Goal: Communication & Community: Answer question/provide support

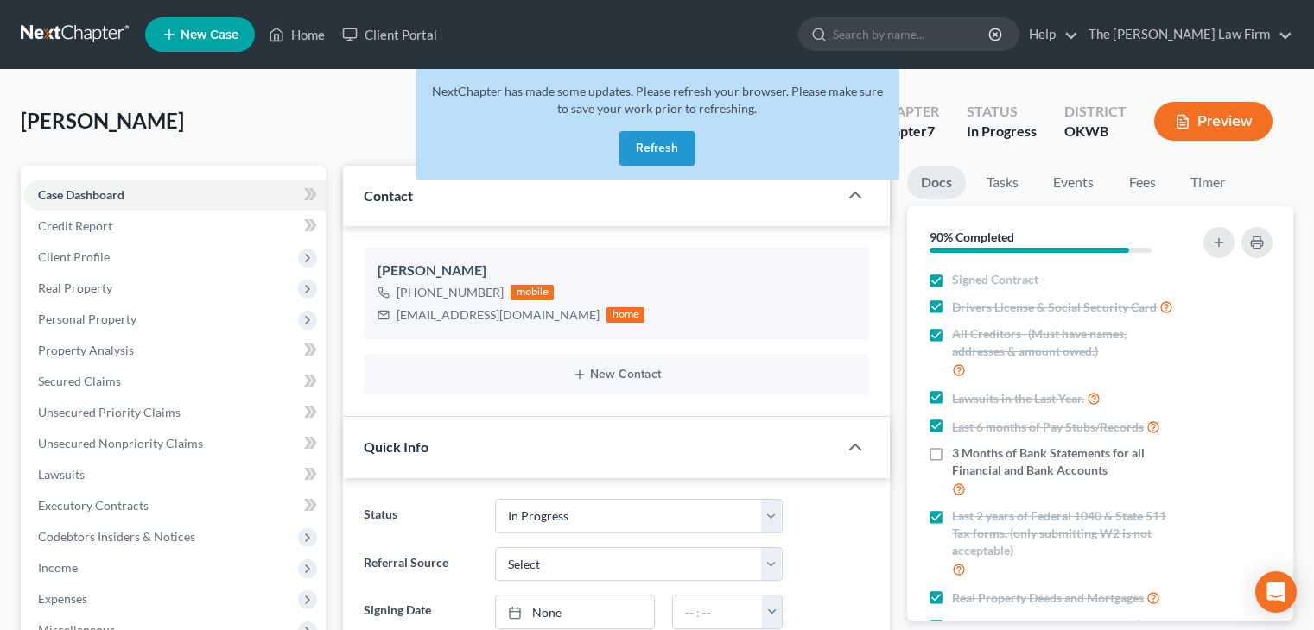
select select "4"
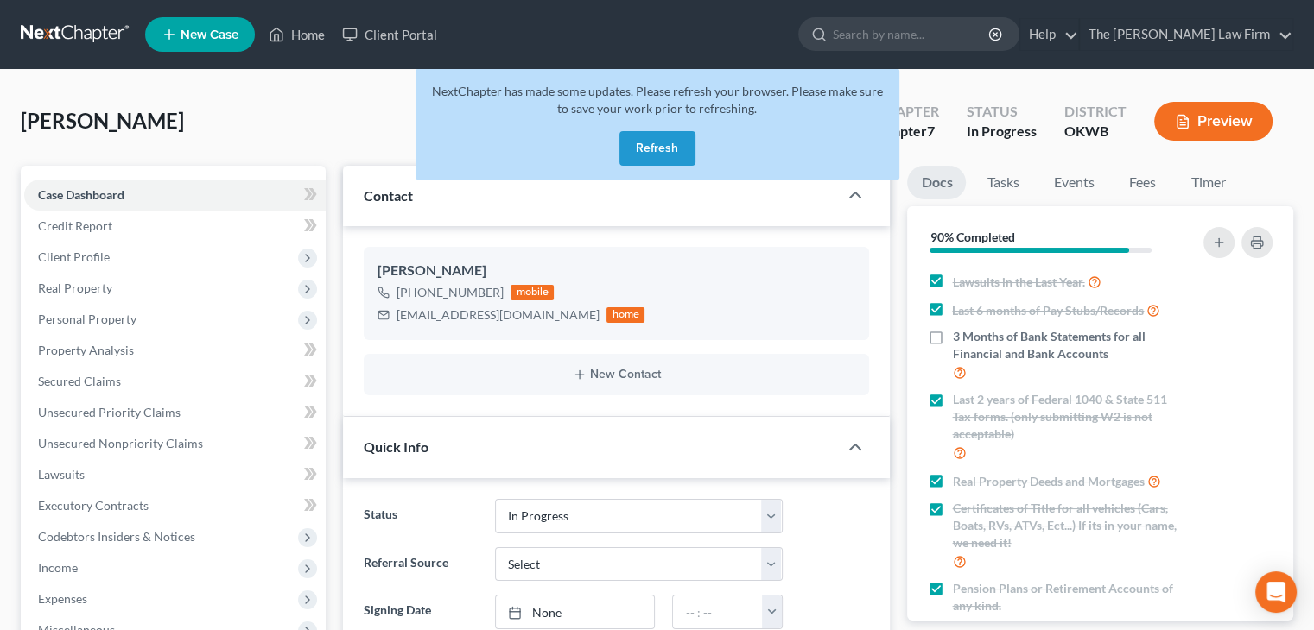
click at [645, 145] on button "Refresh" at bounding box center [657, 148] width 76 height 35
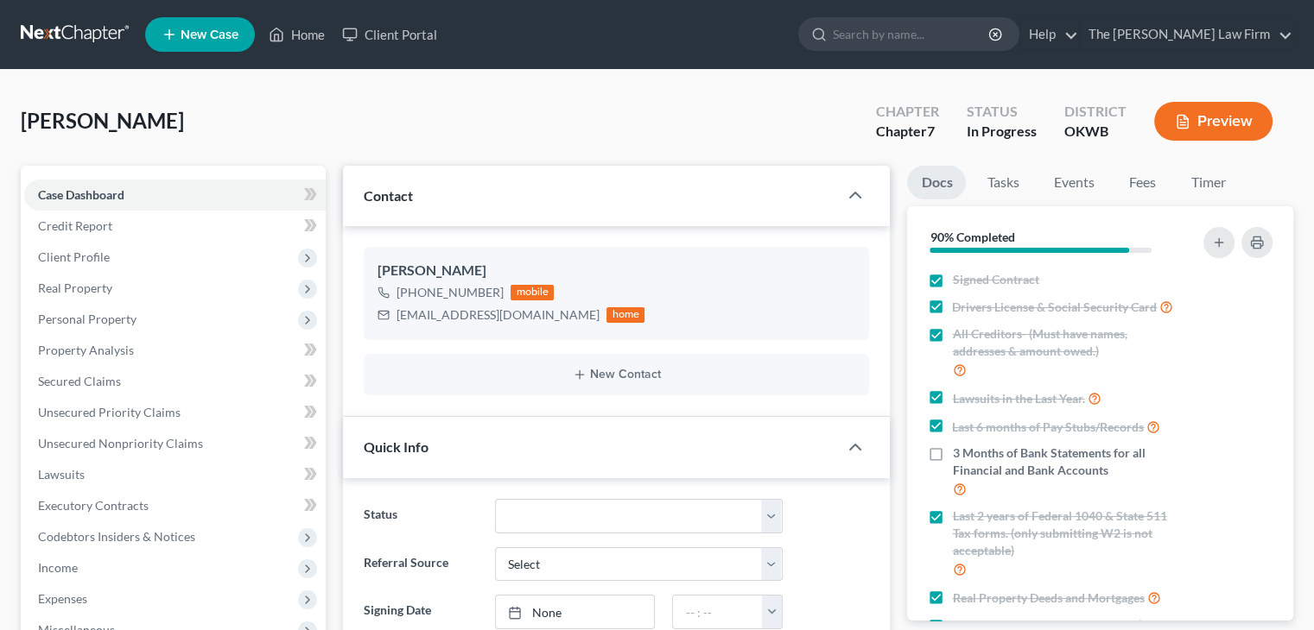
scroll to position [1426, 0]
click at [907, 42] on input "search" at bounding box center [912, 34] width 158 height 32
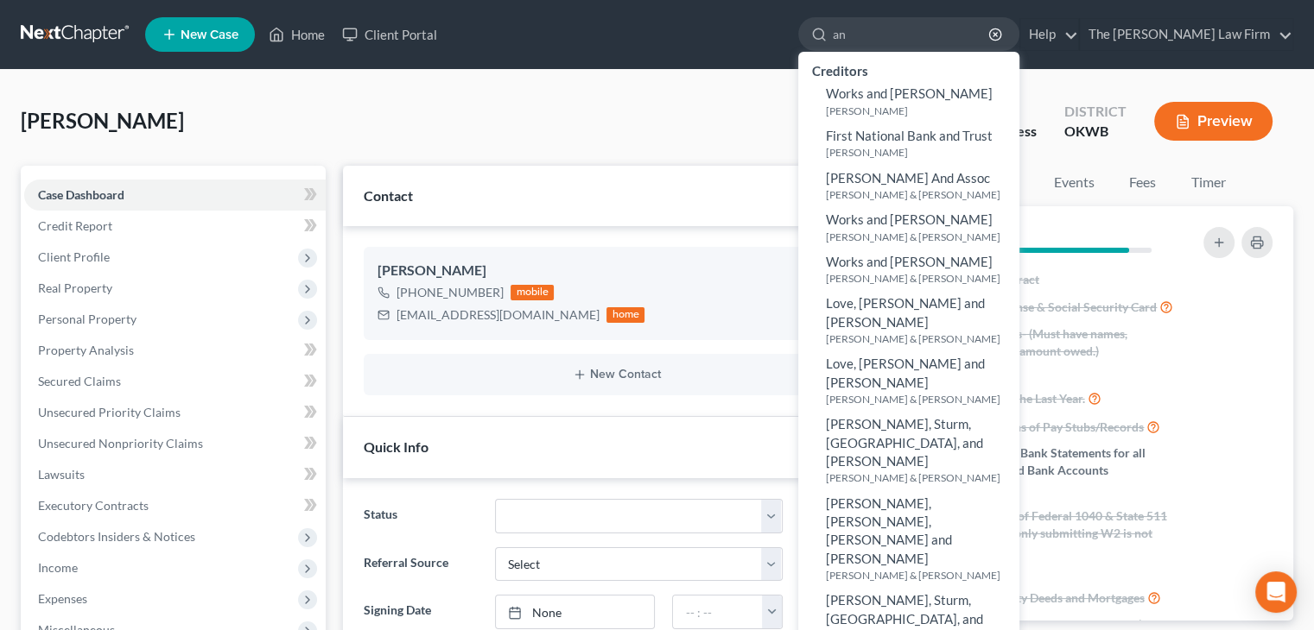
type input "a"
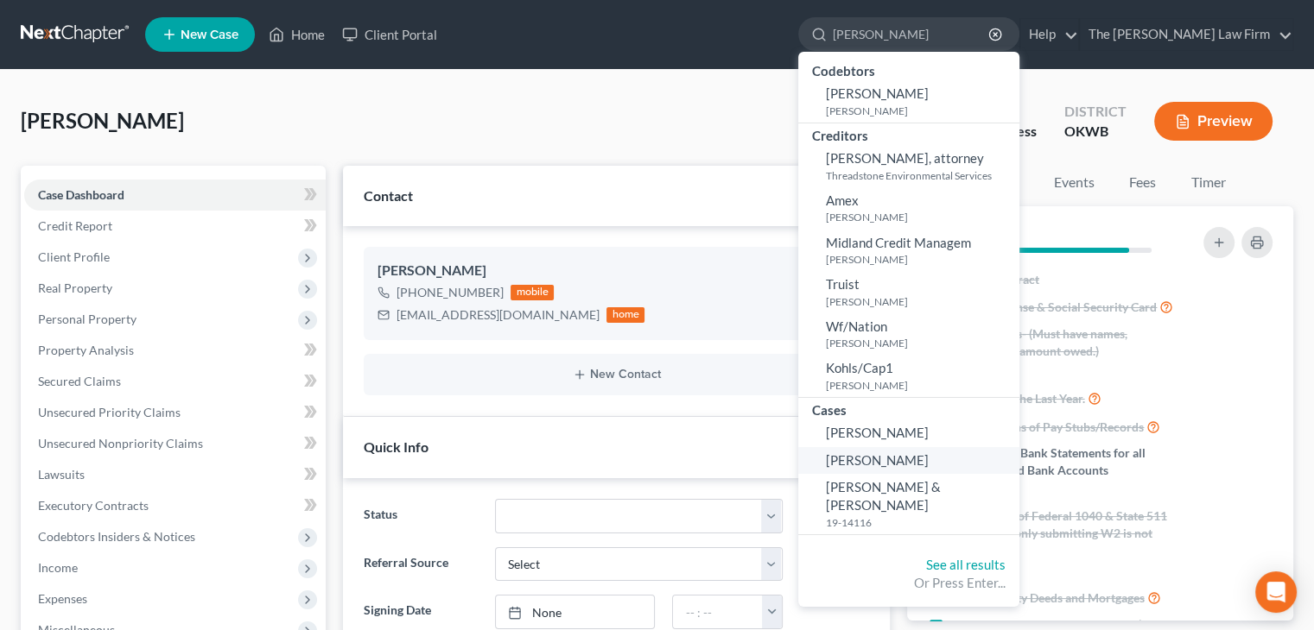
type input "[PERSON_NAME]"
click at [925, 458] on span "[PERSON_NAME]" at bounding box center [877, 461] width 103 height 16
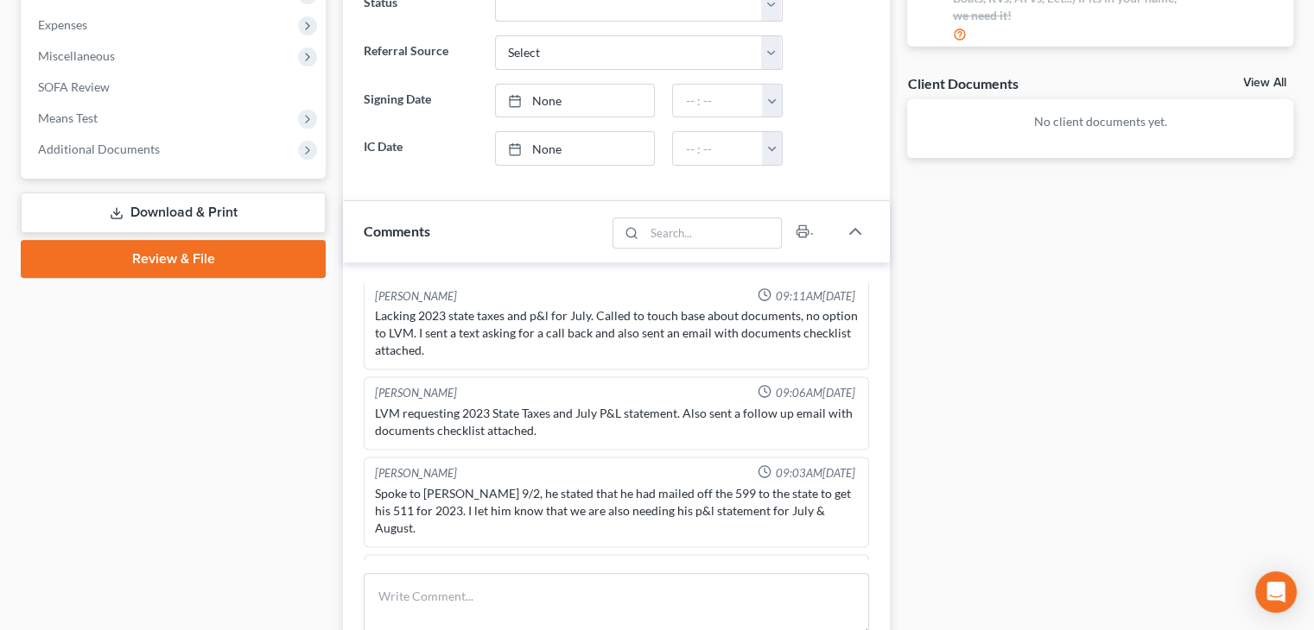
scroll to position [605, 0]
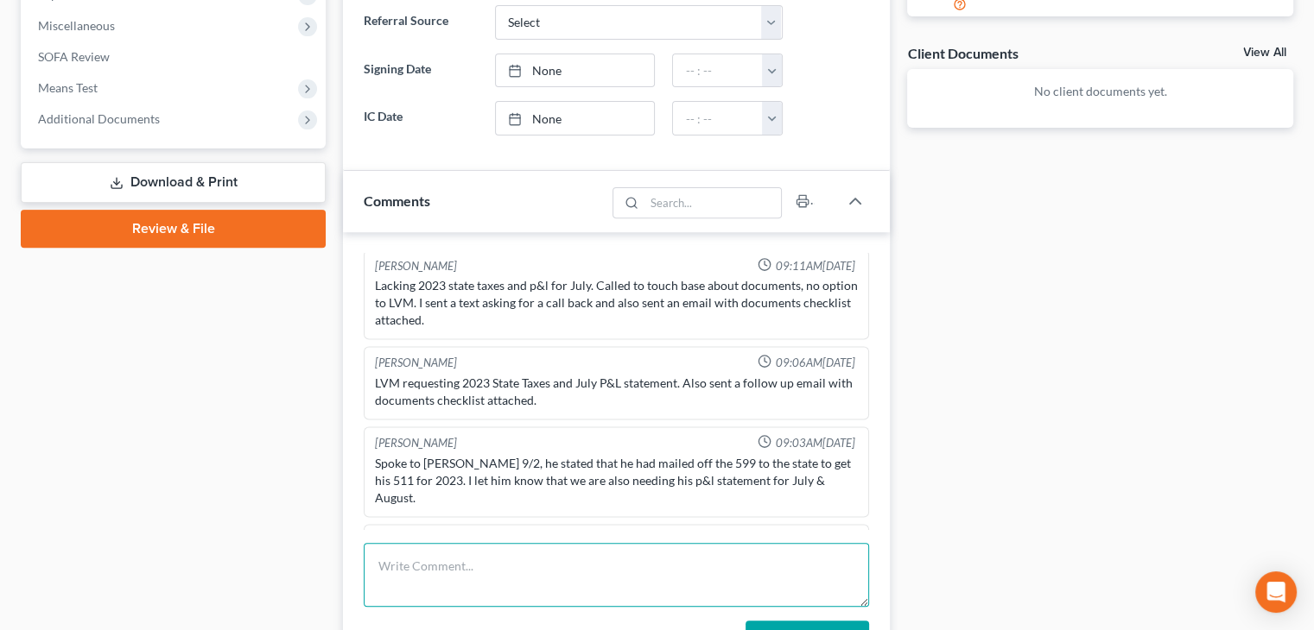
click at [725, 571] on textarea at bounding box center [616, 575] width 505 height 64
click at [453, 567] on textarea "Spoke with to [PERSON_NAME]," at bounding box center [616, 575] width 505 height 64
click at [482, 570] on textarea "Spoke with [PERSON_NAME]," at bounding box center [616, 575] width 505 height 64
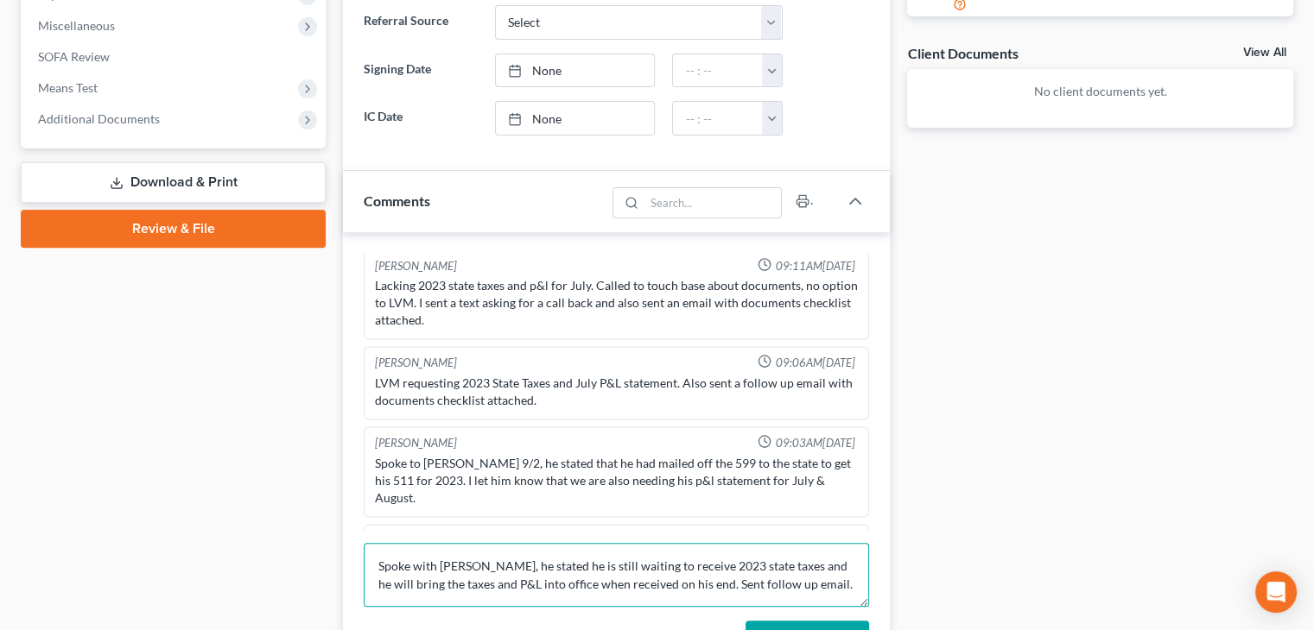
type textarea "Spoke with [PERSON_NAME], he stated he is still waiting to receive 2023 state t…"
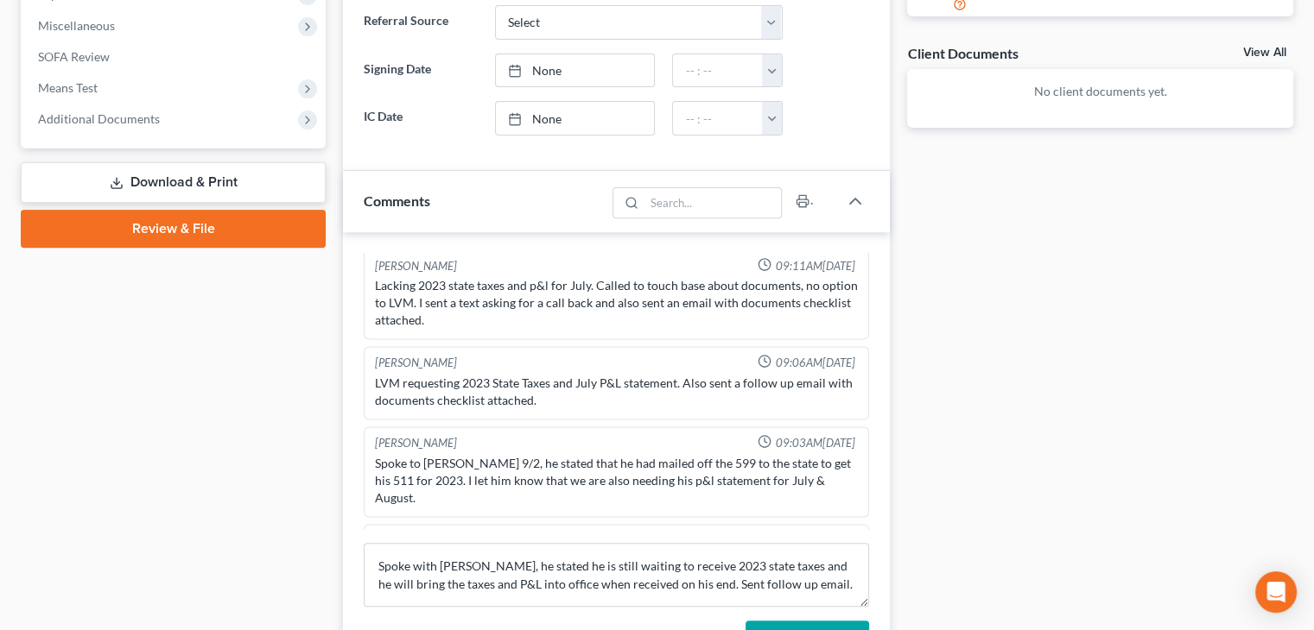
click at [884, 423] on div "[PERSON_NAME] 05:19PM[DATE] -Confirmed western district based on address on con…" at bounding box center [616, 455] width 547 height 447
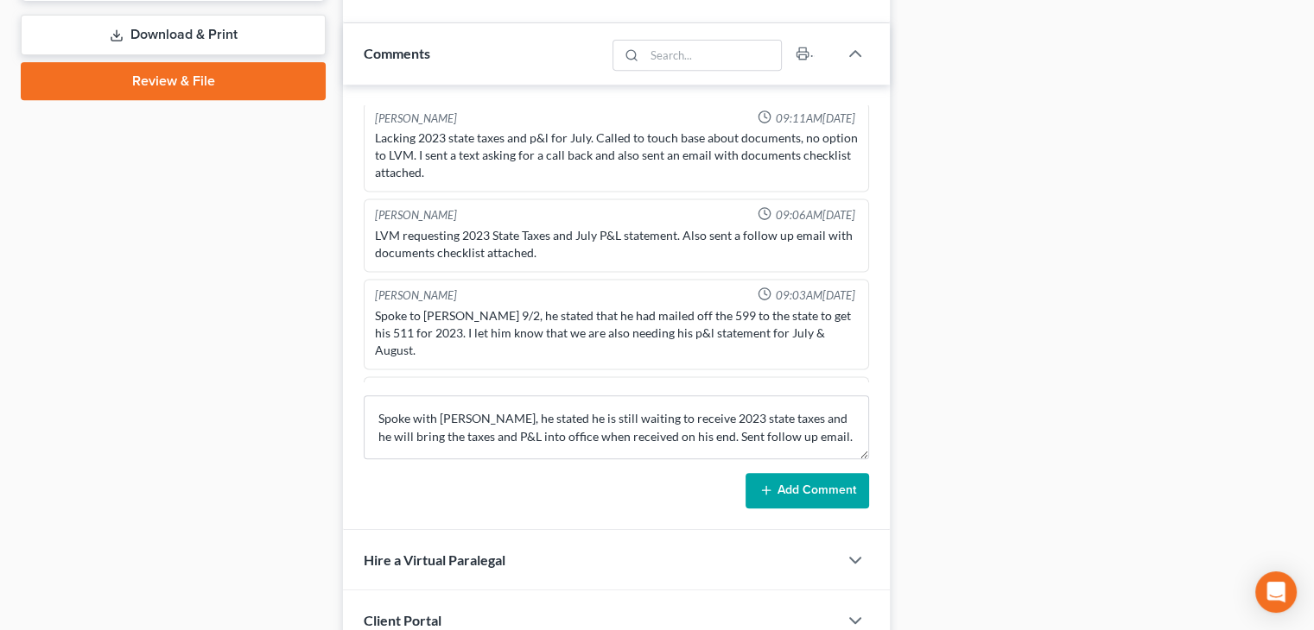
scroll to position [763, 0]
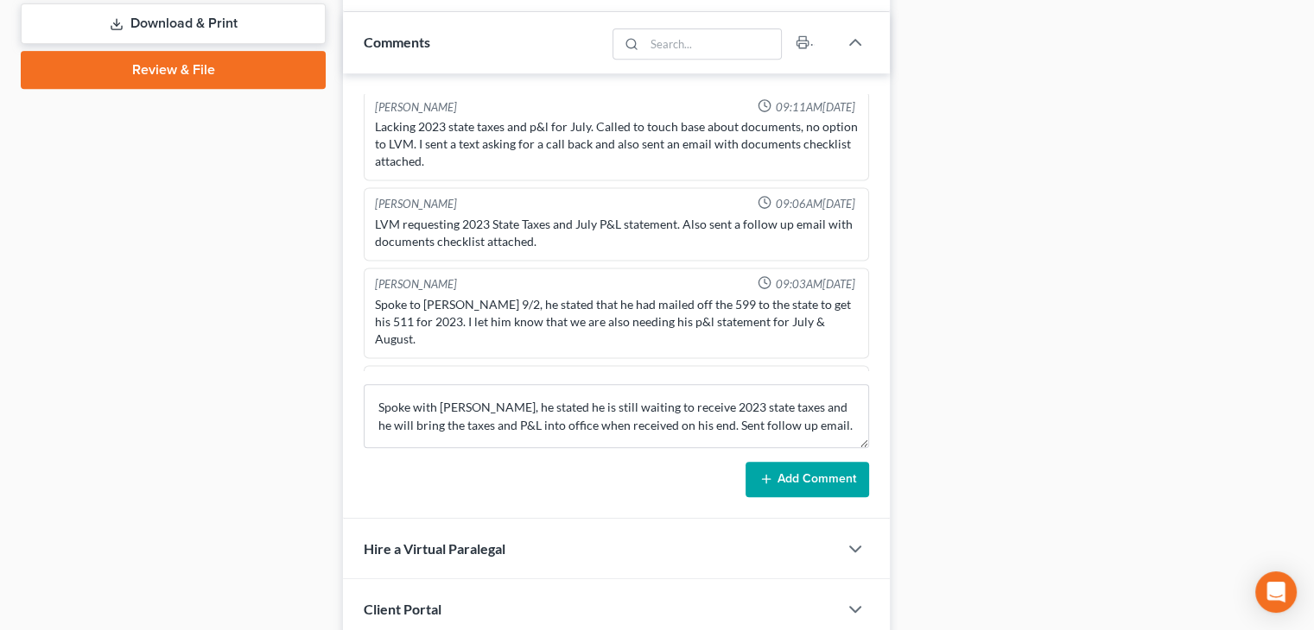
click at [782, 491] on button "Add Comment" at bounding box center [807, 480] width 124 height 36
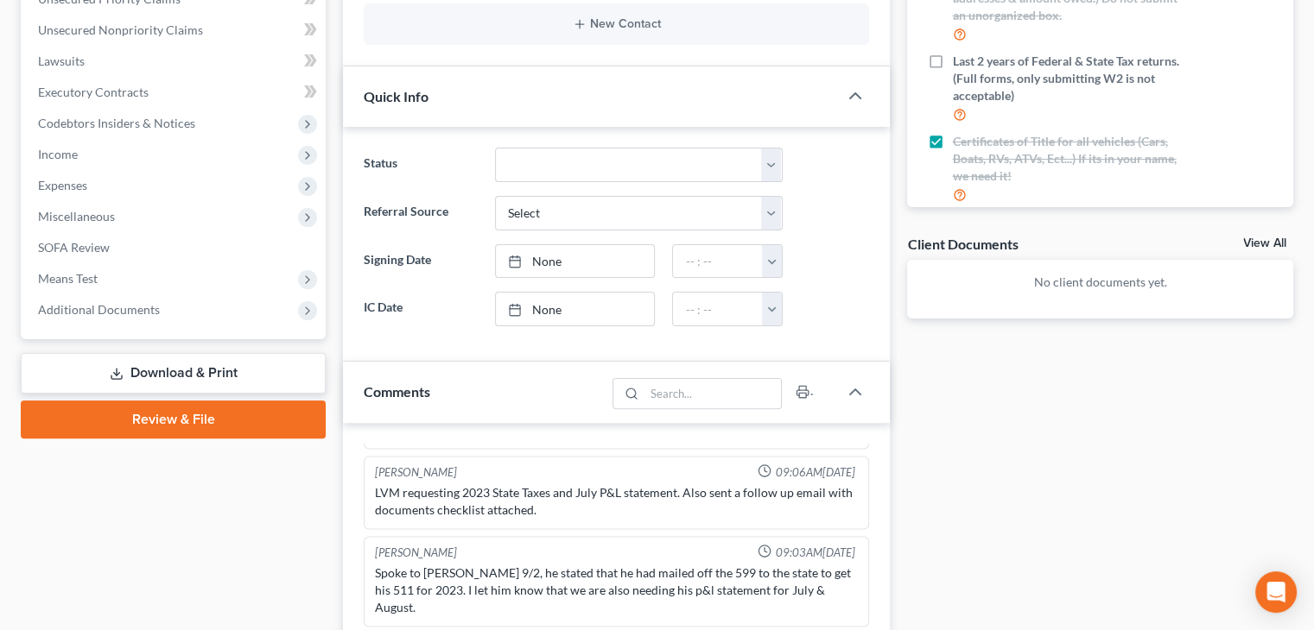
scroll to position [0, 0]
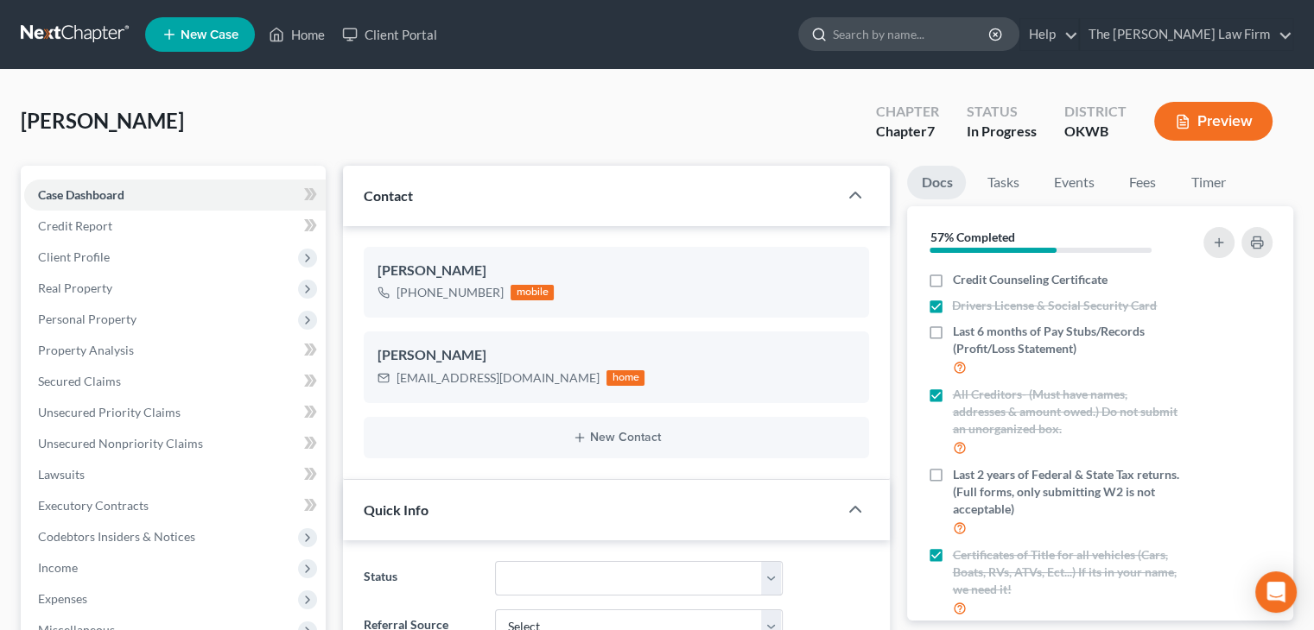
click at [953, 47] on input "search" at bounding box center [912, 34] width 158 height 32
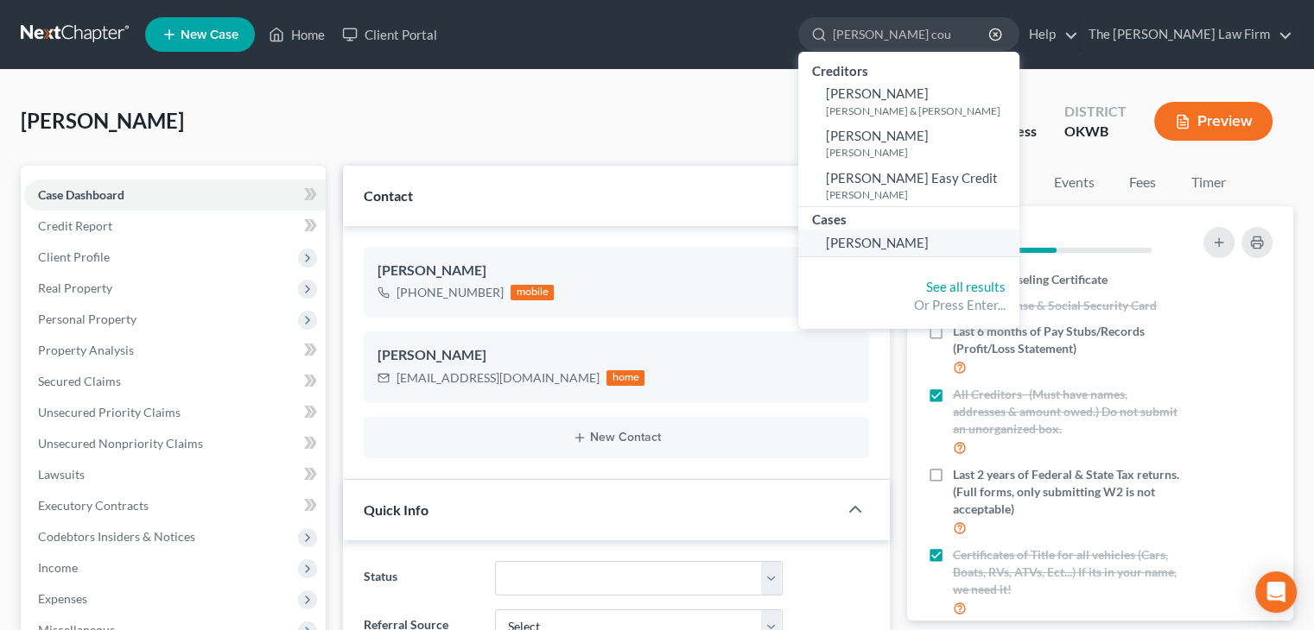
type input "[PERSON_NAME] cou"
click at [982, 236] on link "[PERSON_NAME]" at bounding box center [908, 243] width 221 height 27
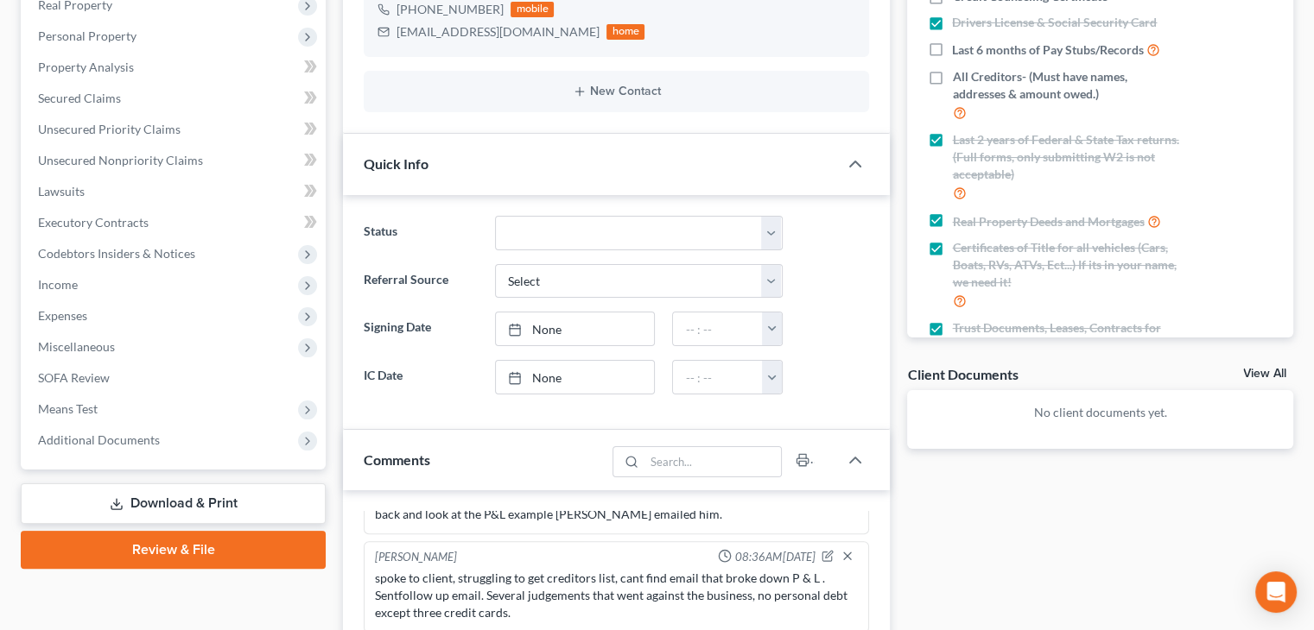
scroll to position [691, 0]
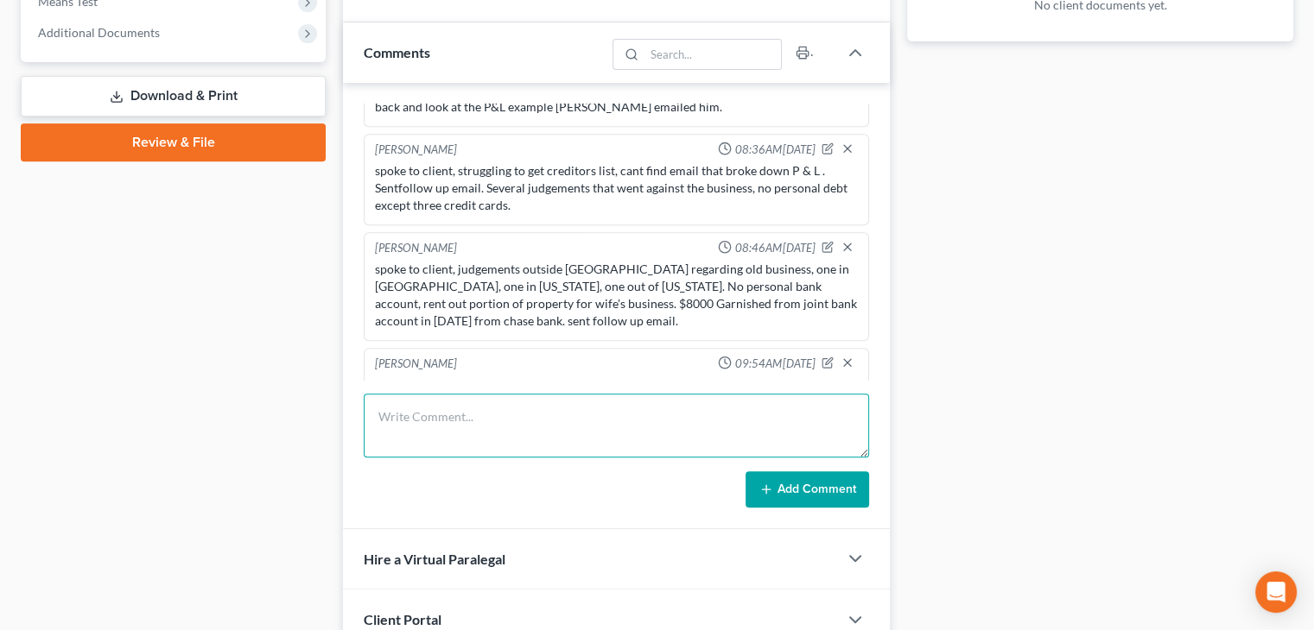
click at [459, 425] on textarea at bounding box center [616, 426] width 505 height 64
type textarea "Attempted to call, Left VM, sent follow up email."
click at [770, 502] on button "Add Comment" at bounding box center [807, 490] width 124 height 36
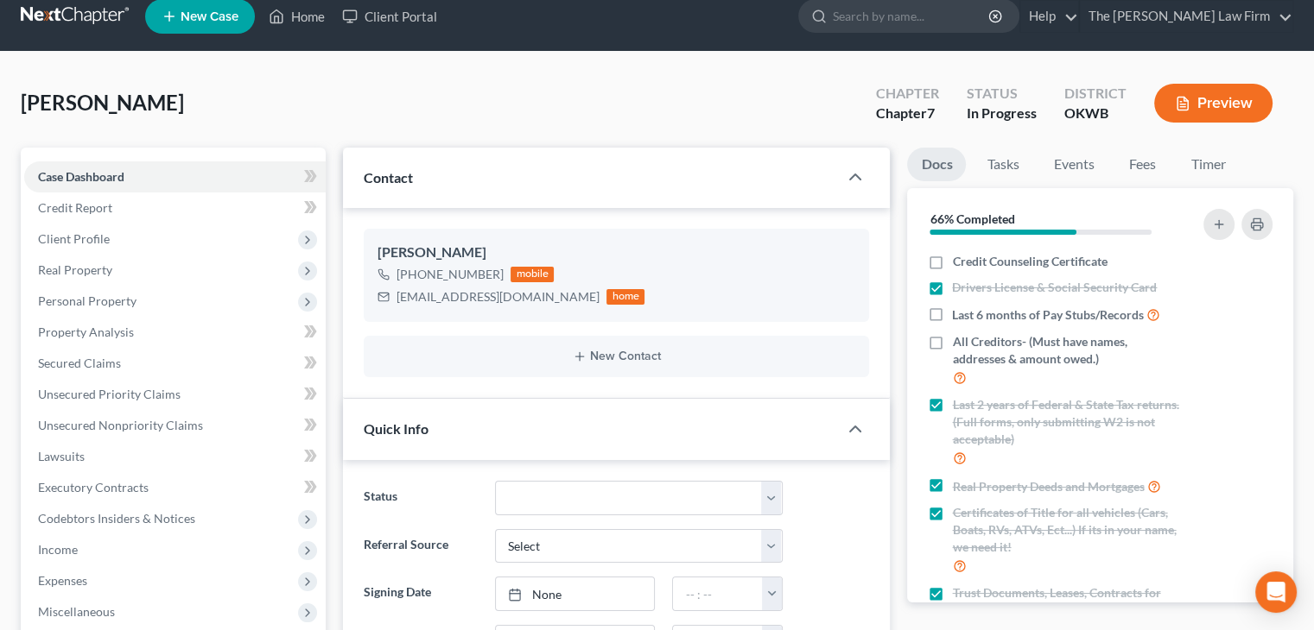
scroll to position [0, 0]
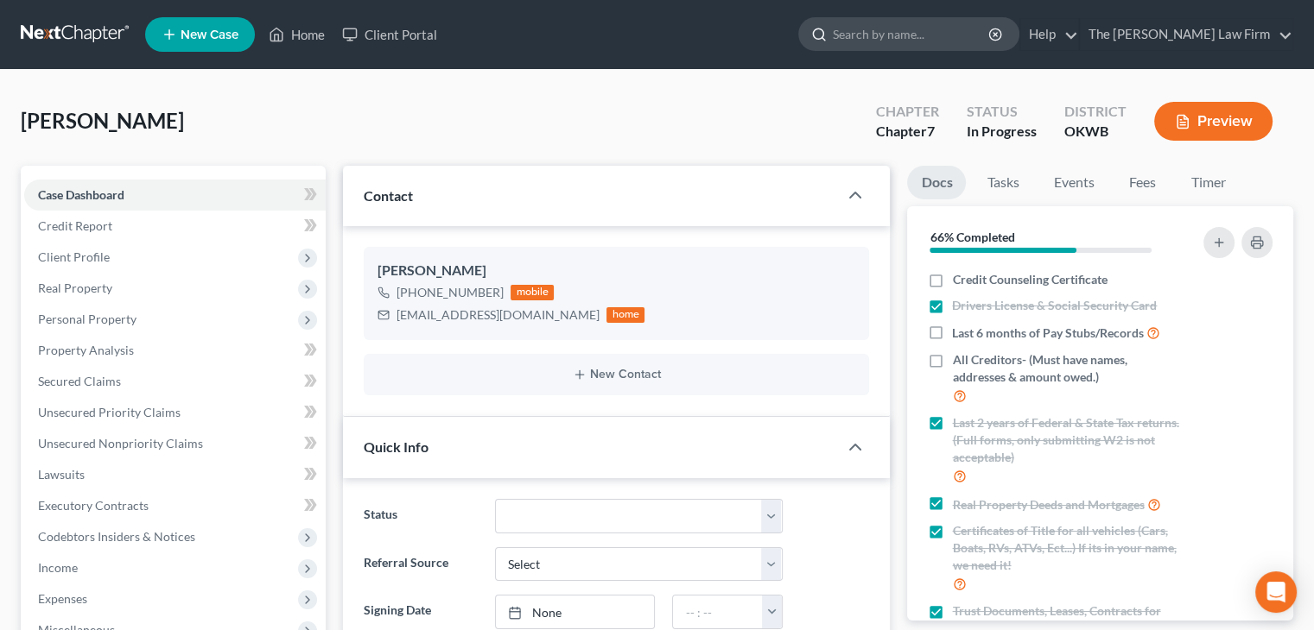
click at [939, 35] on input "search" at bounding box center [912, 34] width 158 height 32
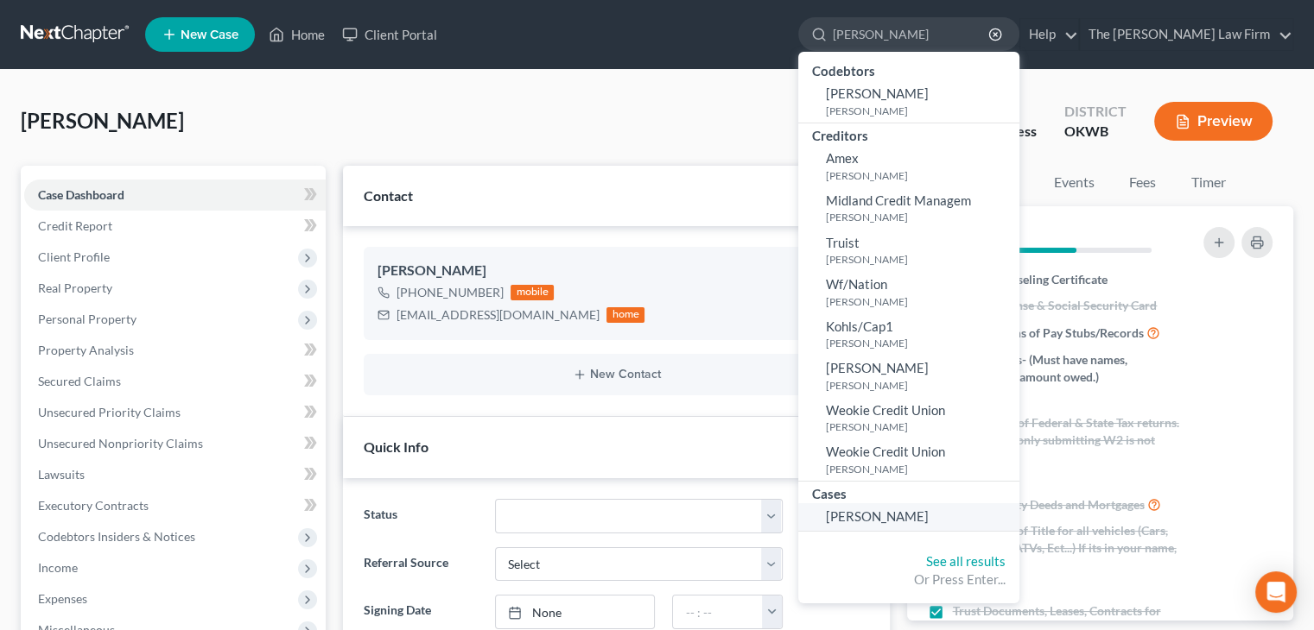
type input "[PERSON_NAME]"
click at [928, 515] on span "[PERSON_NAME]" at bounding box center [877, 517] width 103 height 16
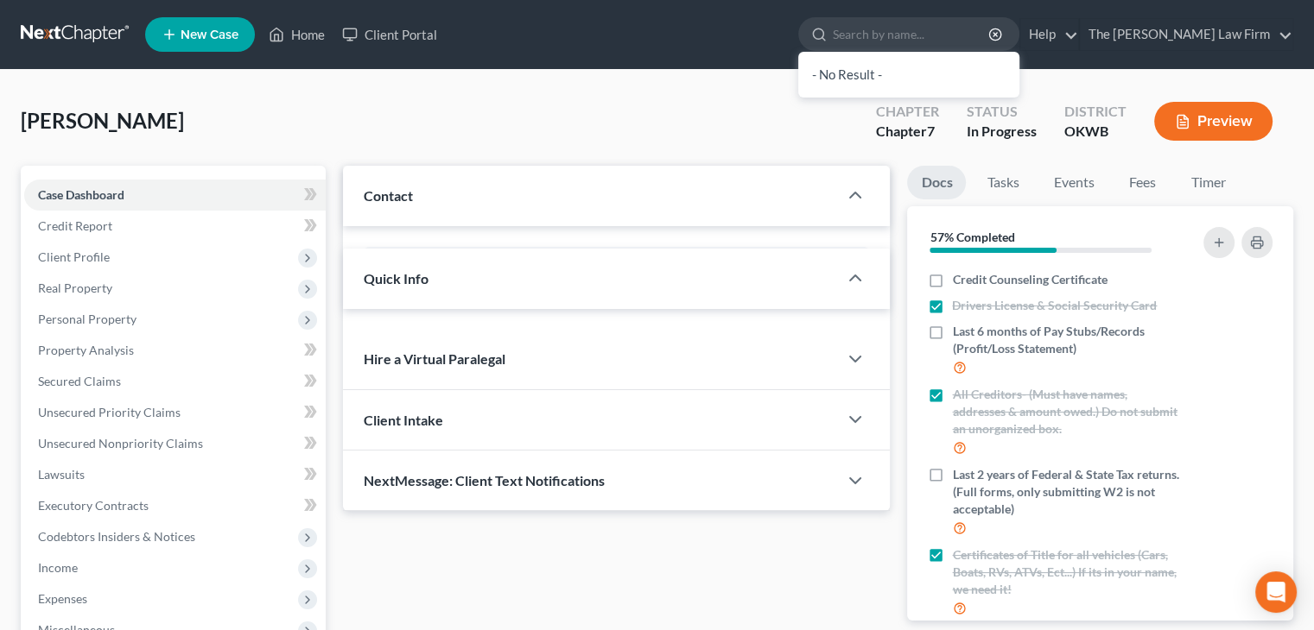
click at [929, 515] on div "Last 2 years of Federal & State Tax returns. (Full forms, only submitting W2 is…" at bounding box center [1055, 502] width 254 height 72
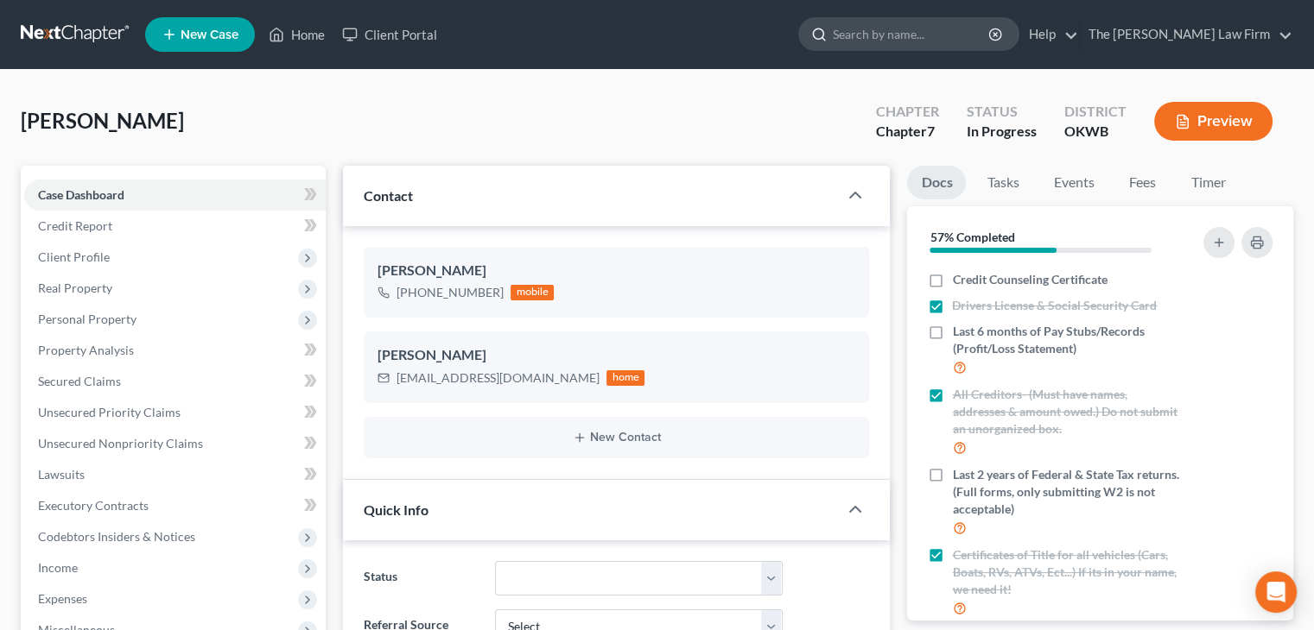
click at [929, 29] on input "search" at bounding box center [912, 34] width 158 height 32
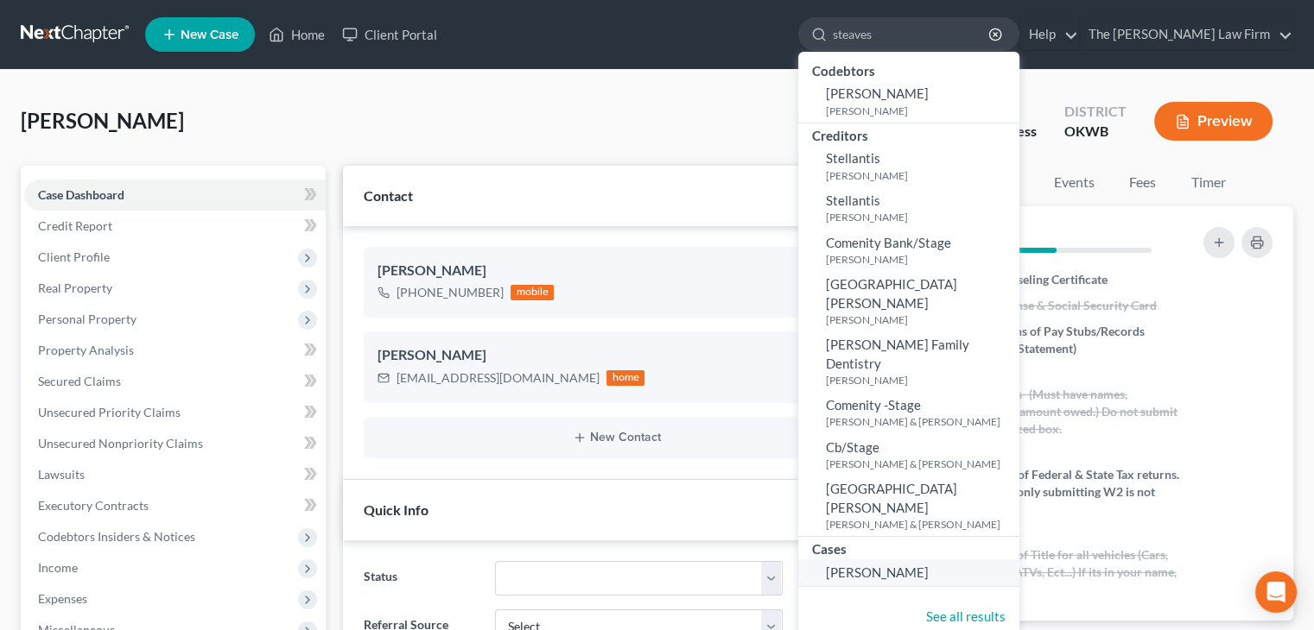
type input "steaves"
click at [988, 560] on link "[PERSON_NAME]" at bounding box center [908, 573] width 221 height 27
select select "1"
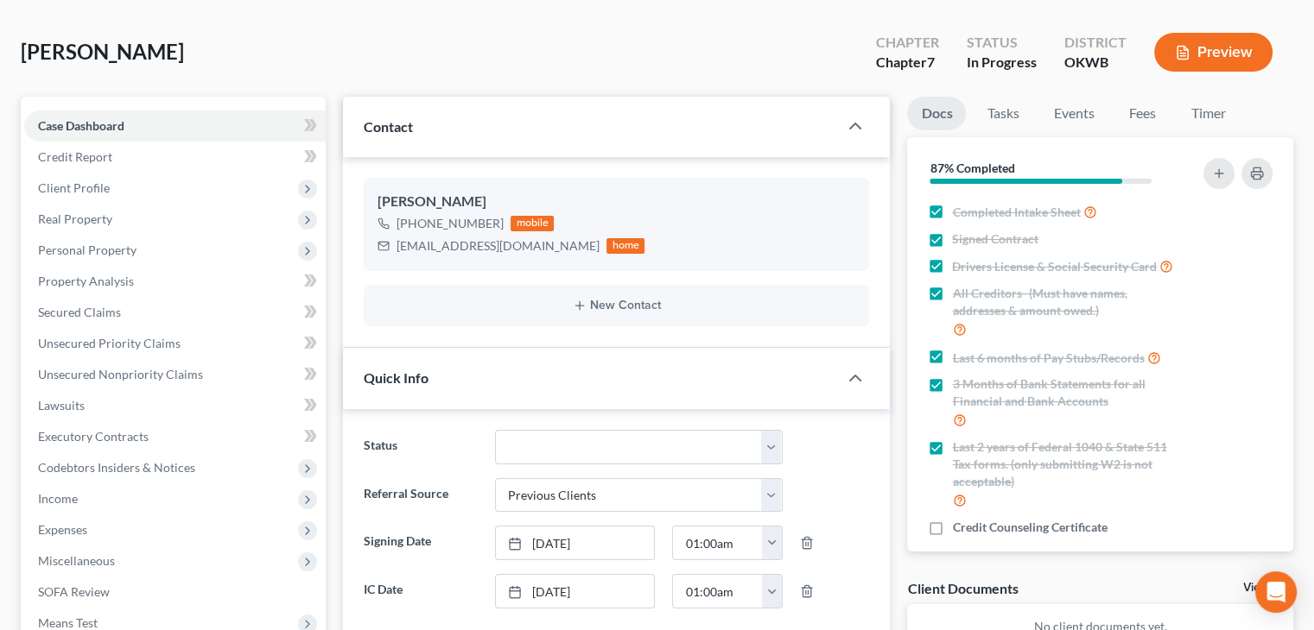
scroll to position [259, 0]
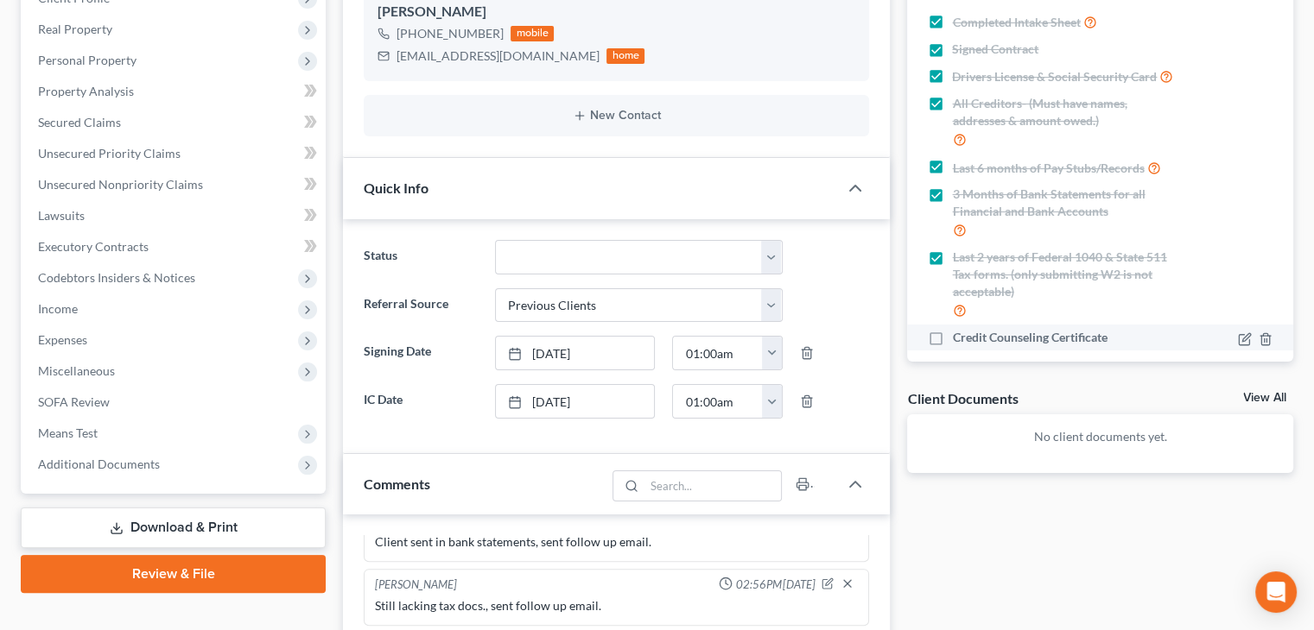
click at [952, 346] on label "Credit Counseling Certificate" at bounding box center [1029, 337] width 155 height 17
click at [959, 340] on input "Credit Counseling Certificate" at bounding box center [964, 334] width 11 height 11
checkbox input "true"
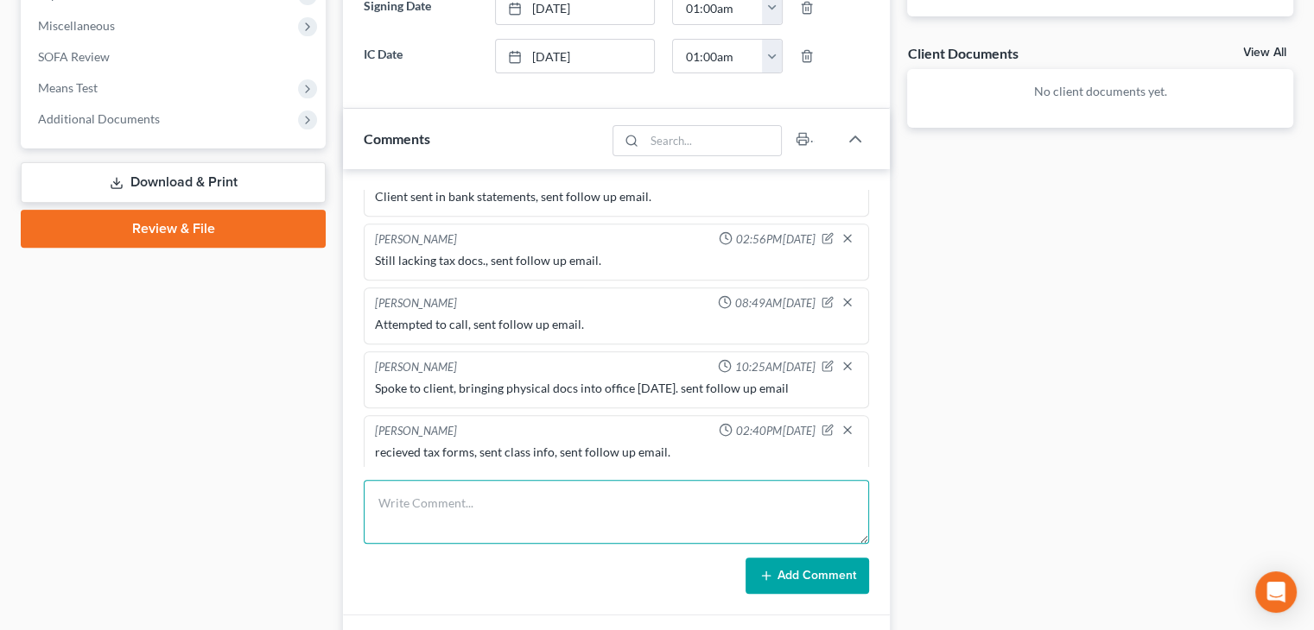
click at [684, 504] on textarea at bounding box center [616, 512] width 505 height 64
type textarea "R"
type textarea "CERT added to drive, sent follow up email."
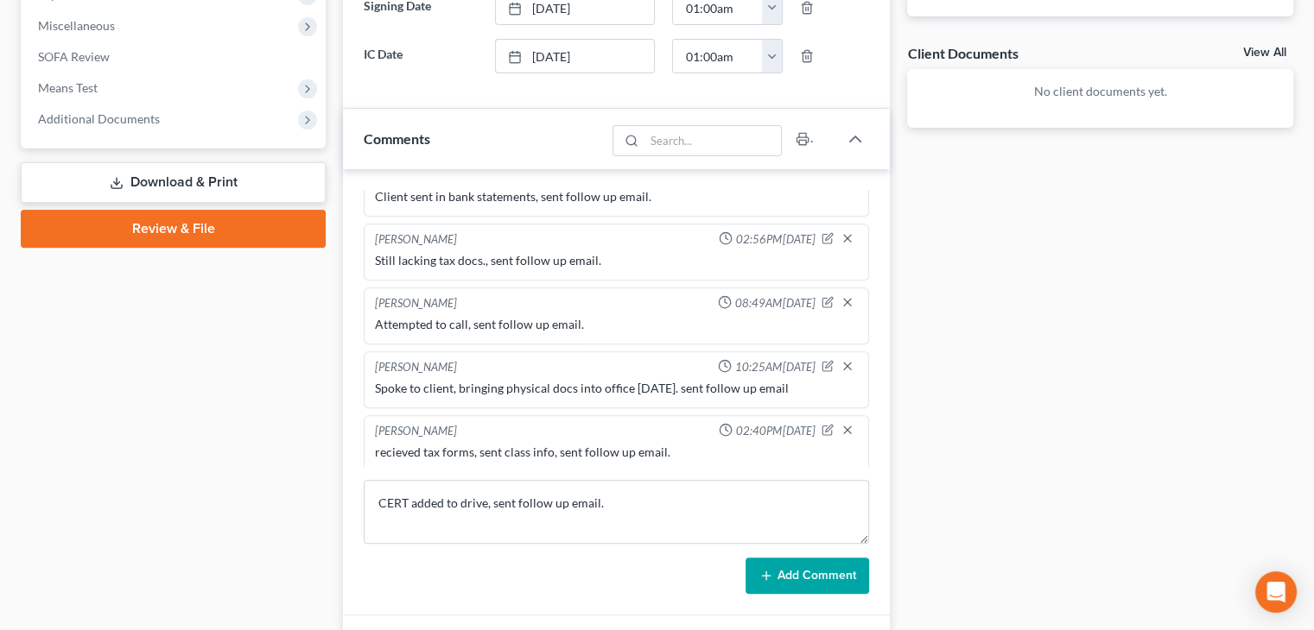
click at [824, 574] on button "Add Comment" at bounding box center [807, 576] width 124 height 36
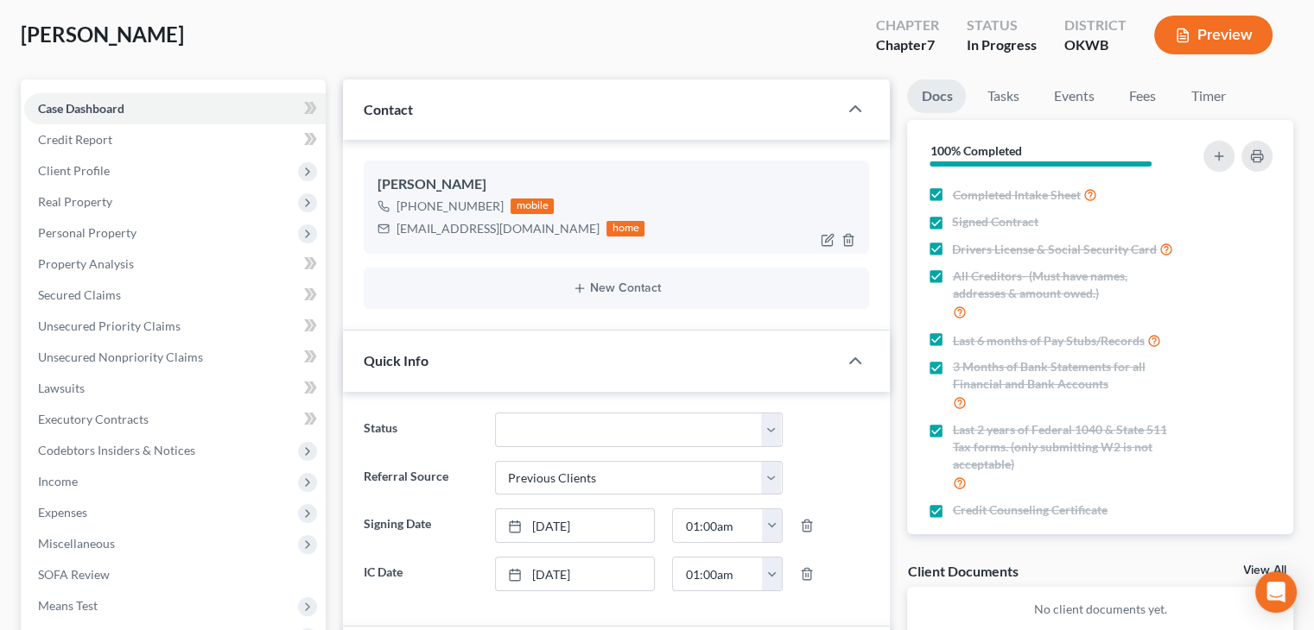
scroll to position [0, 0]
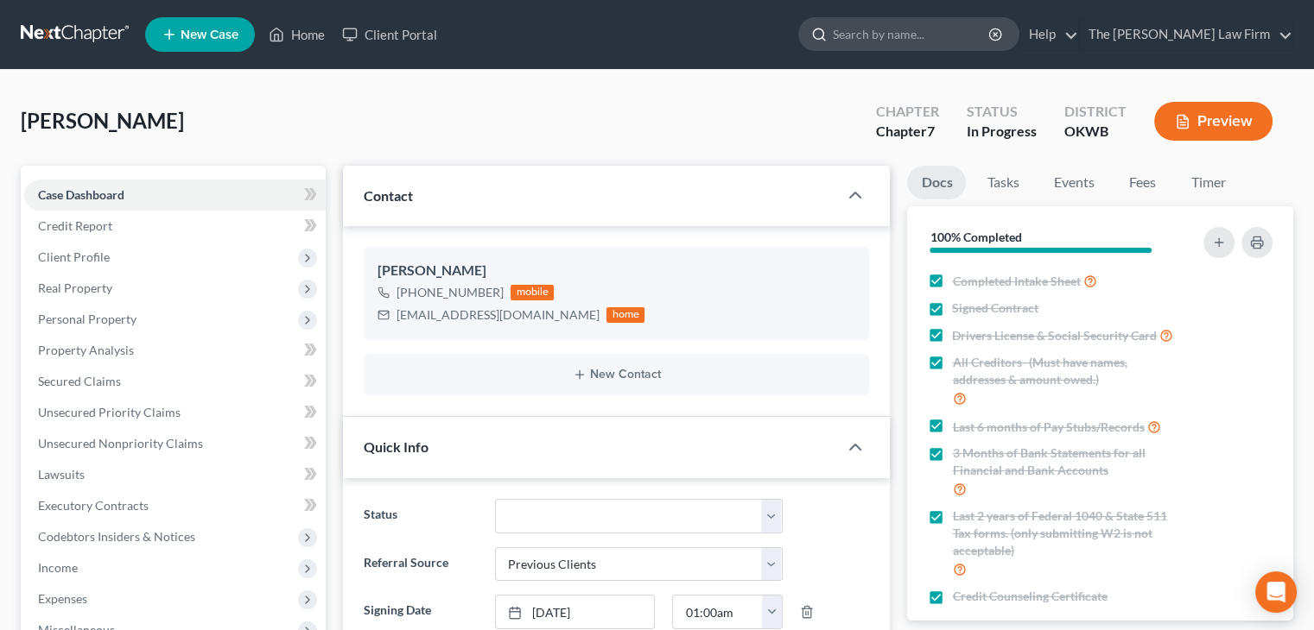
click at [962, 26] on input "search" at bounding box center [912, 34] width 158 height 32
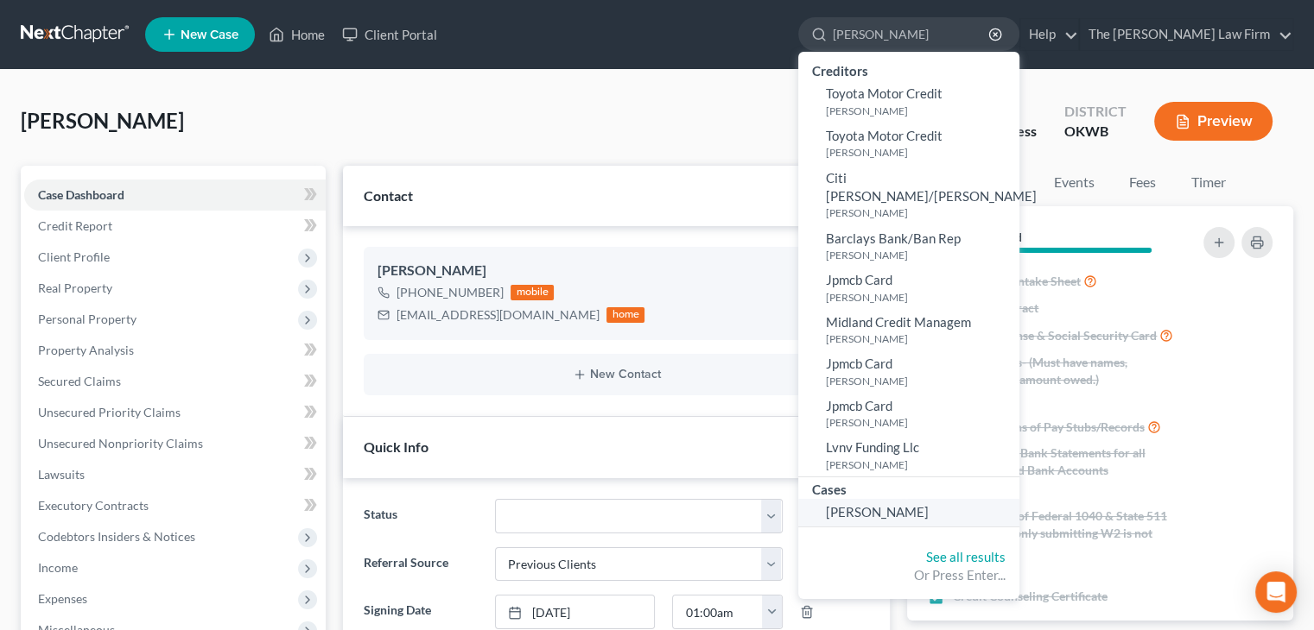
type input "[PERSON_NAME]"
click at [922, 504] on span "[PERSON_NAME]" at bounding box center [877, 512] width 103 height 16
select select "4"
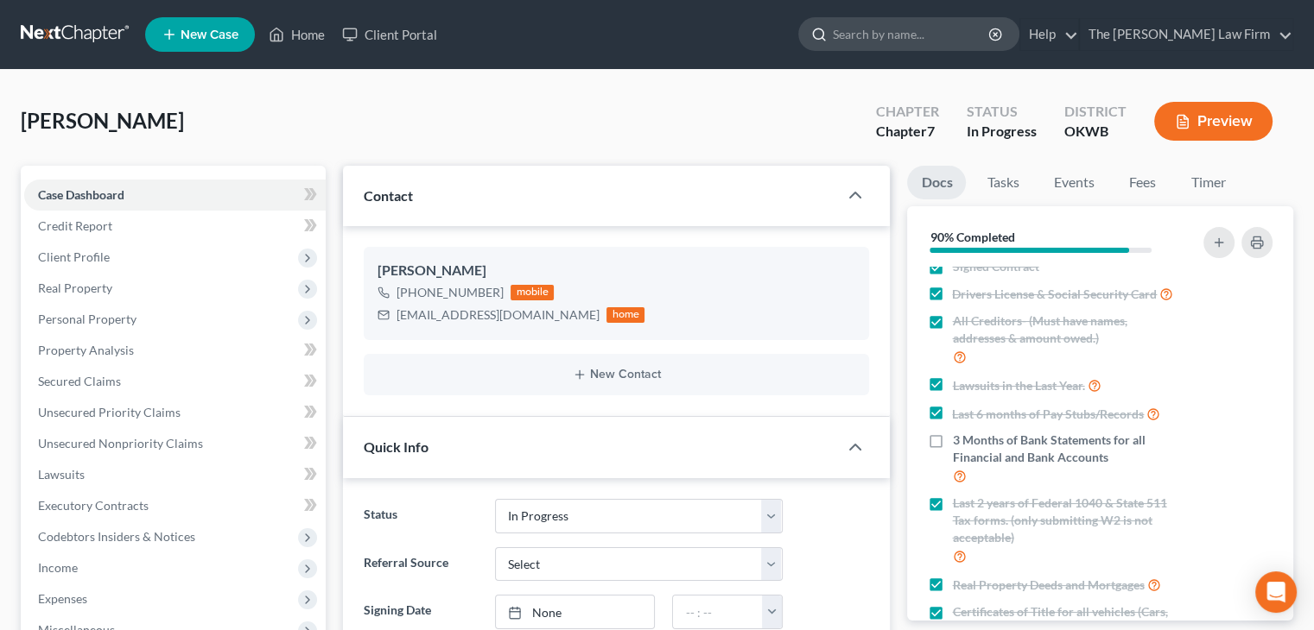
click at [983, 39] on input "search" at bounding box center [912, 34] width 158 height 32
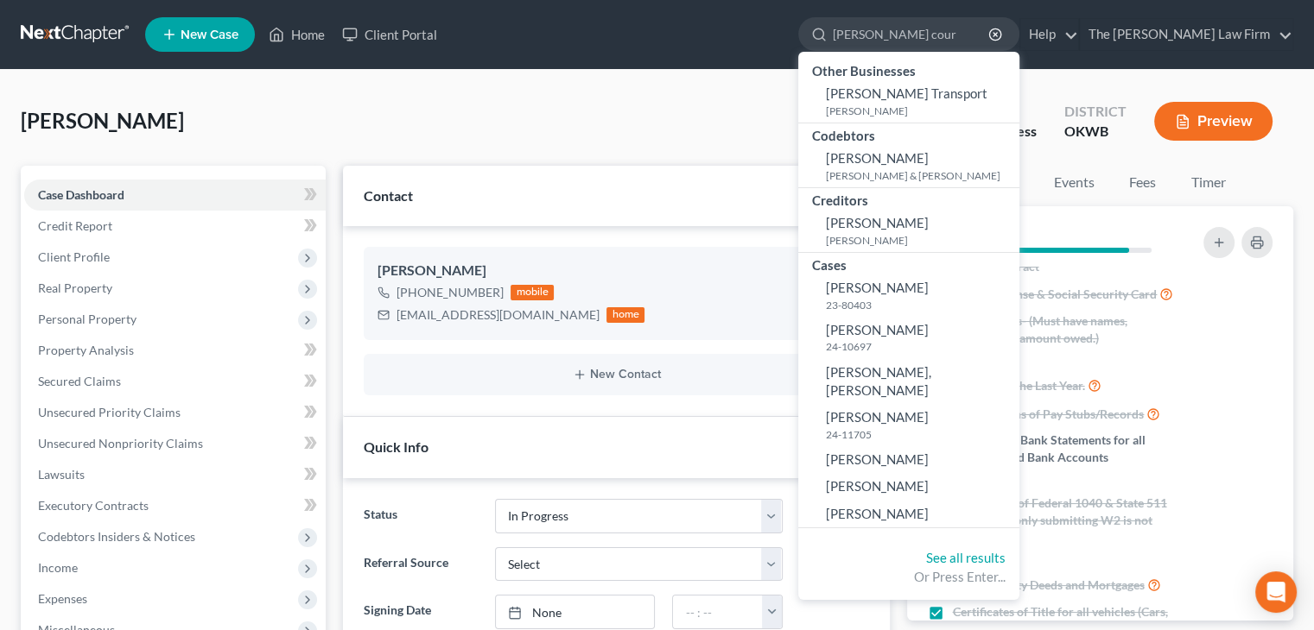
type input "[PERSON_NAME]"
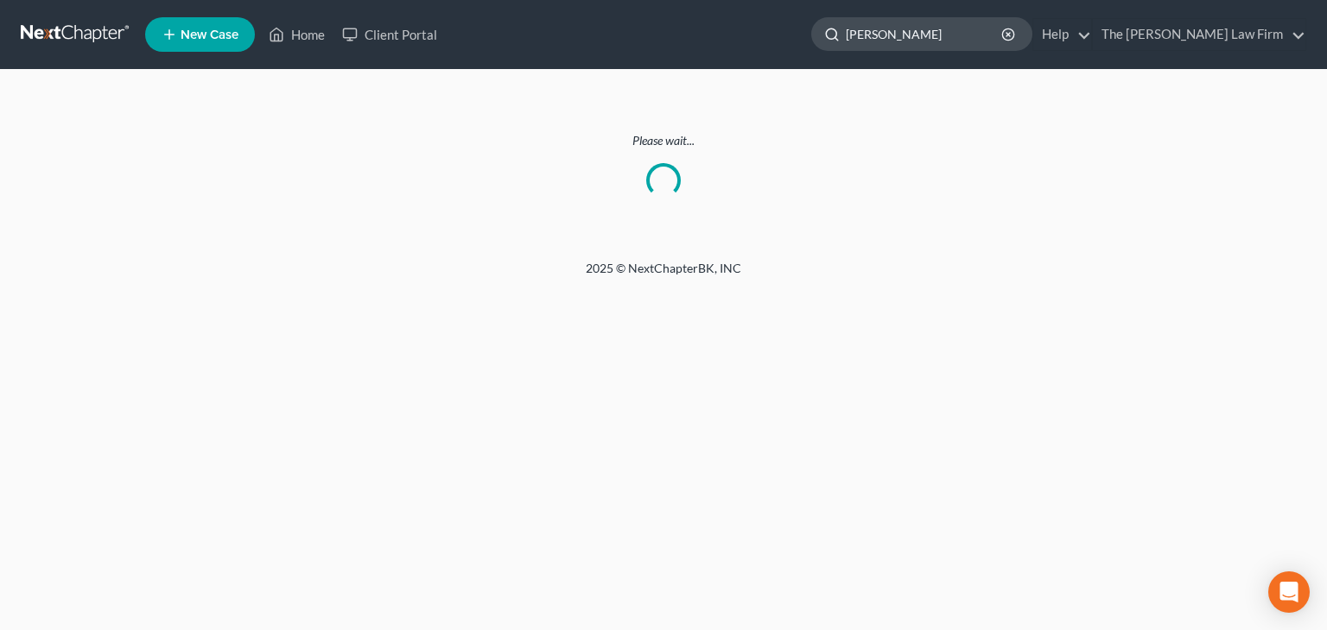
click at [961, 32] on input "[PERSON_NAME]" at bounding box center [925, 34] width 158 height 32
type input "[PERSON_NAME]"
click at [269, 31] on icon at bounding box center [277, 34] width 16 height 21
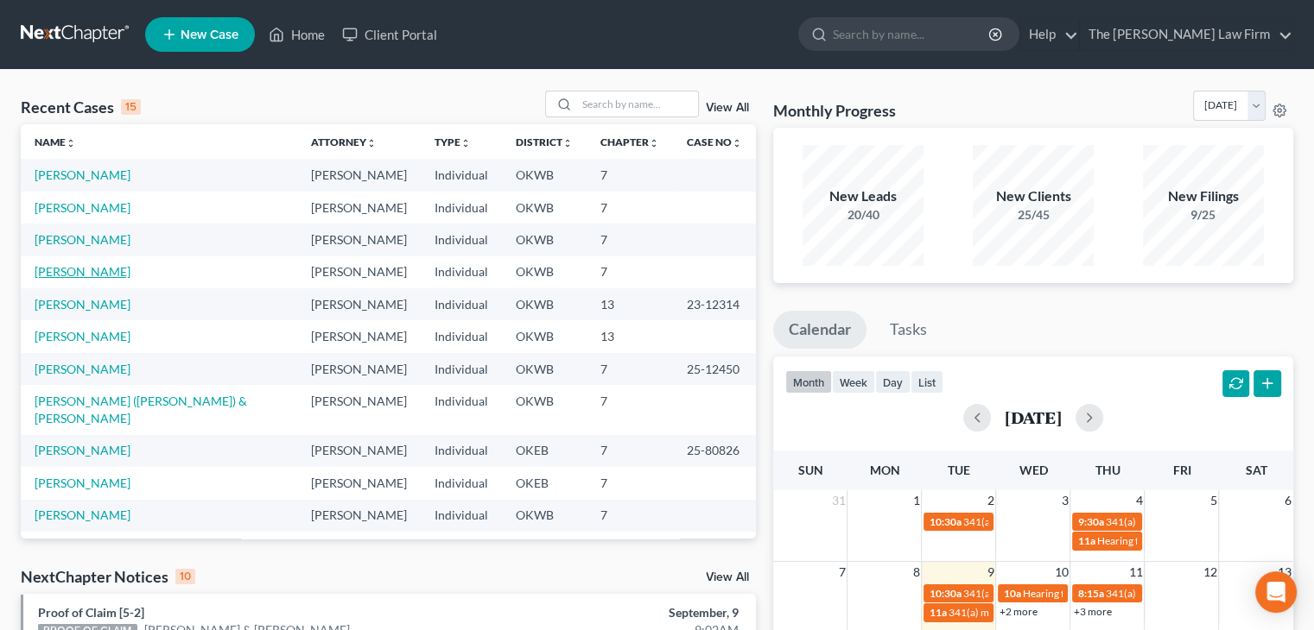
click at [90, 277] on link "[PERSON_NAME]" at bounding box center [83, 271] width 96 height 15
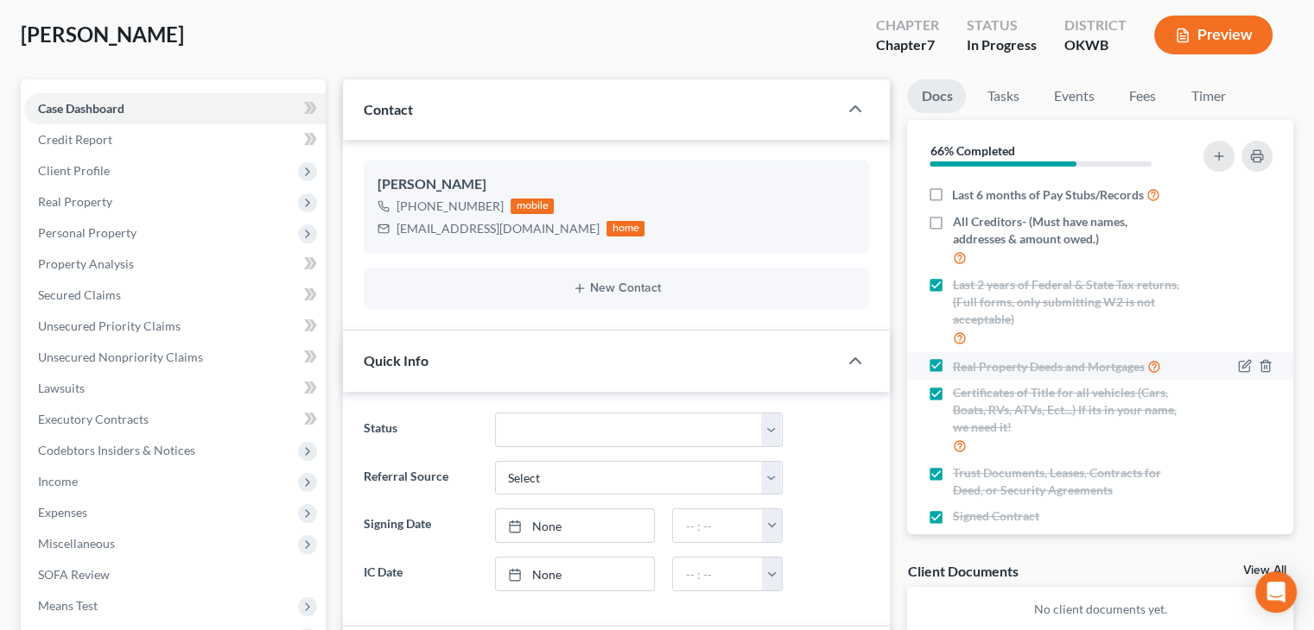
scroll to position [74, 0]
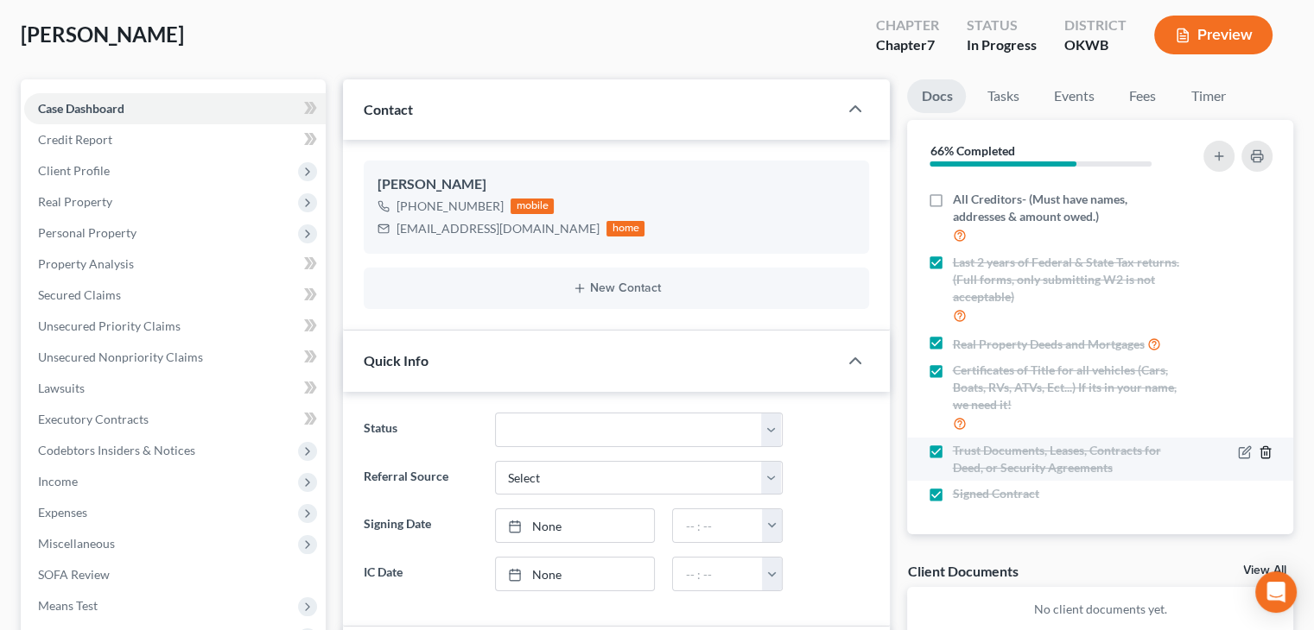
click at [1261, 450] on icon "button" at bounding box center [1265, 452] width 8 height 11
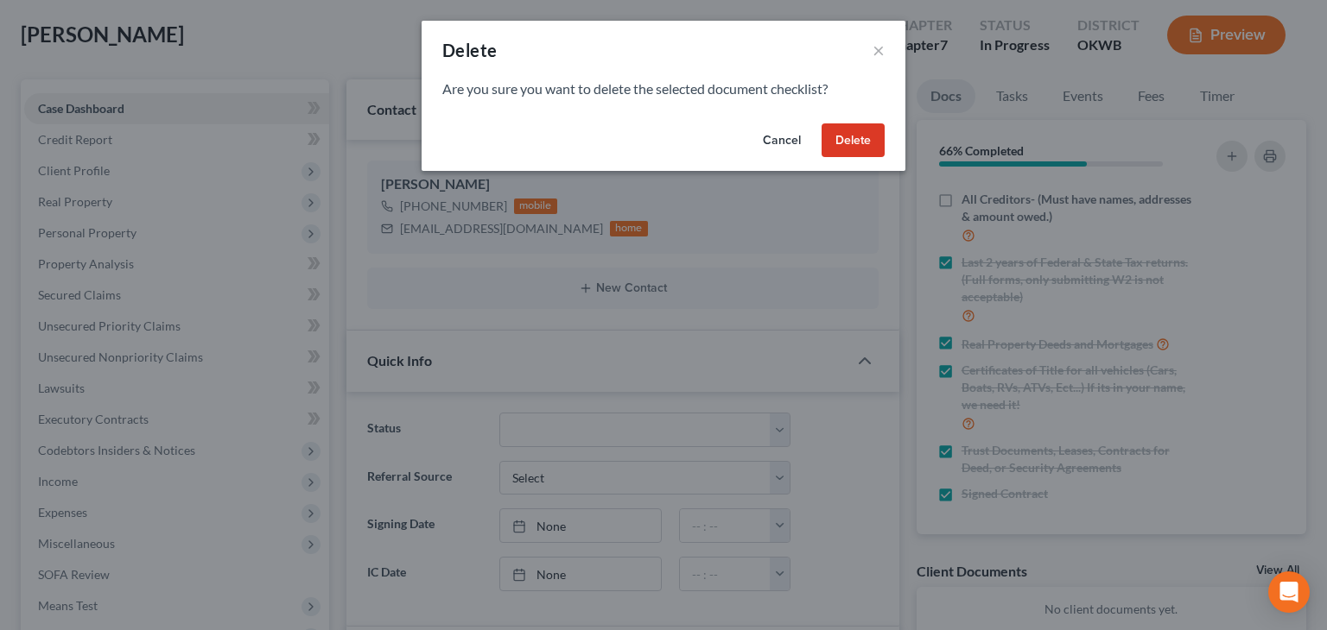
click at [842, 135] on button "Delete" at bounding box center [852, 141] width 63 height 35
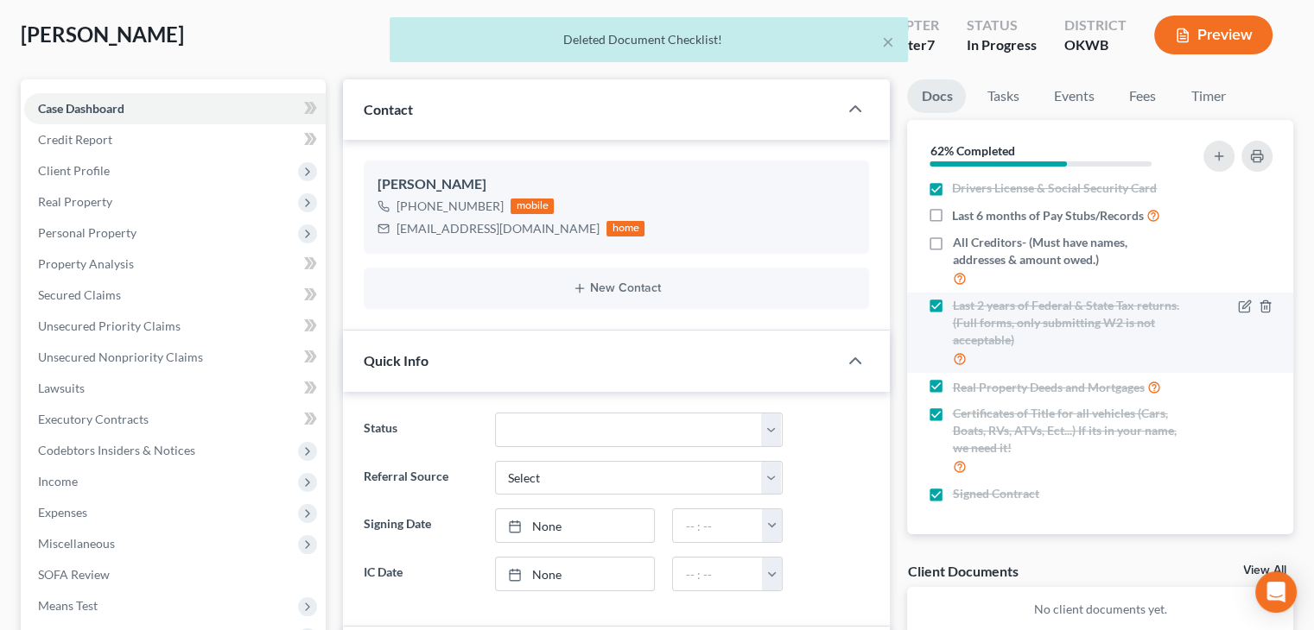
scroll to position [0, 0]
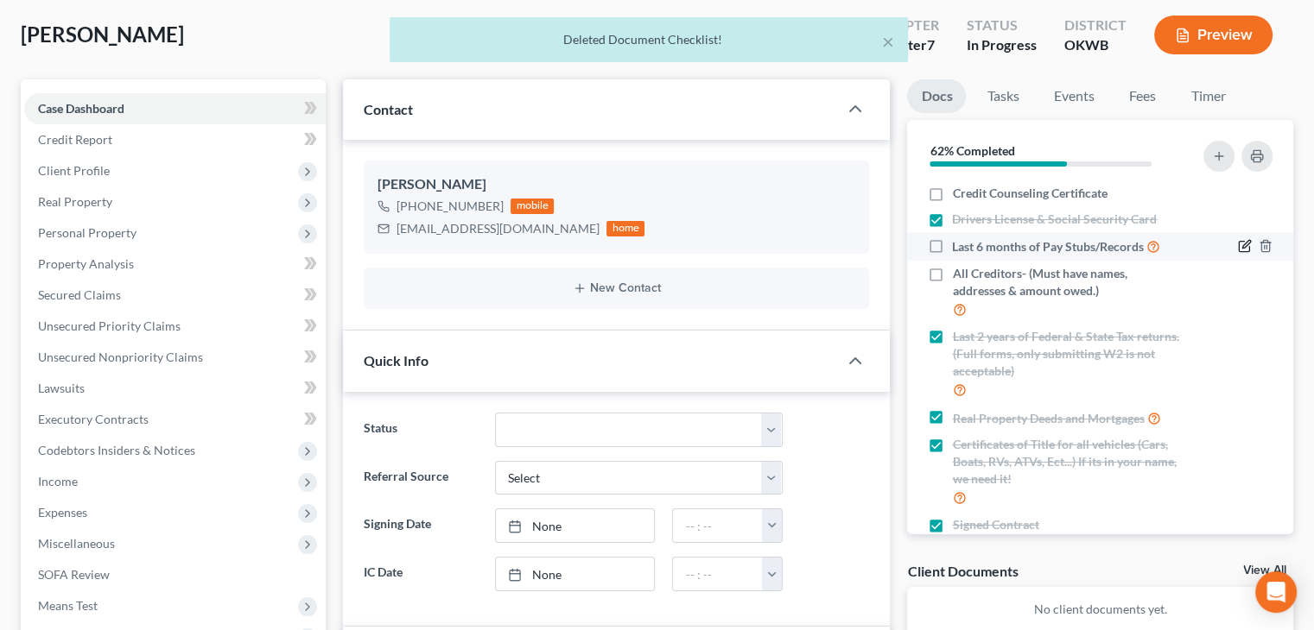
click at [1238, 246] on icon "button" at bounding box center [1245, 246] width 14 height 14
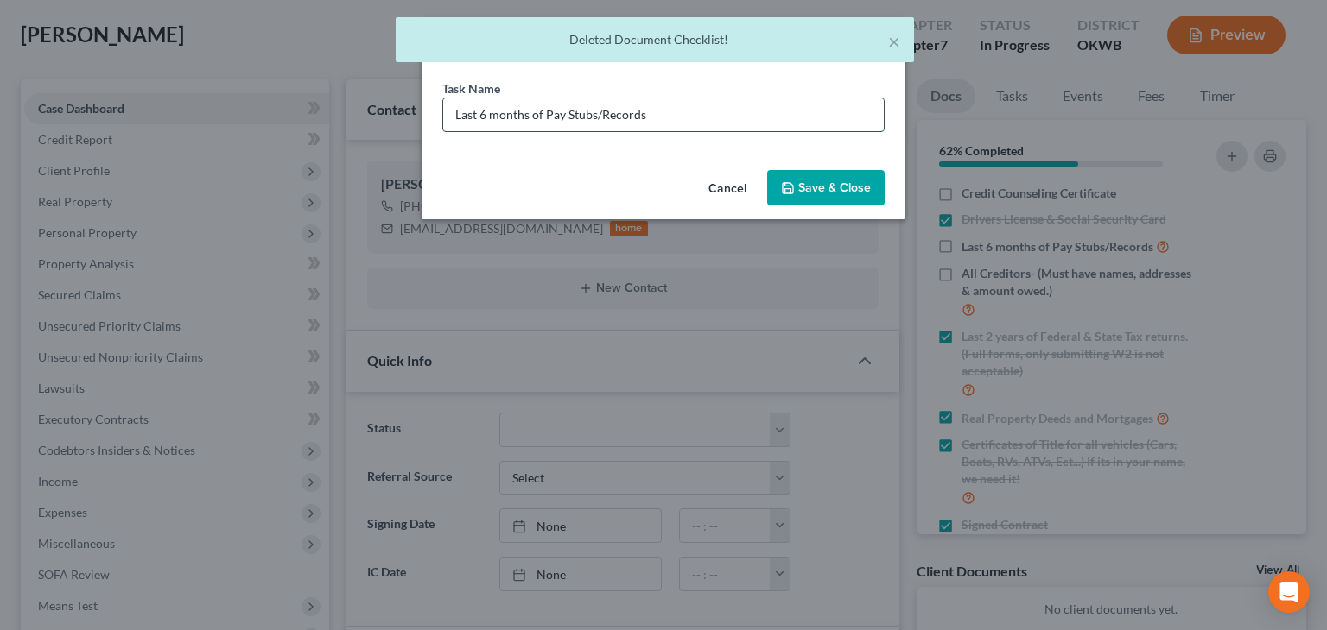
click at [698, 124] on input "Last 6 months of Pay Stubs/Records" at bounding box center [663, 114] width 440 height 33
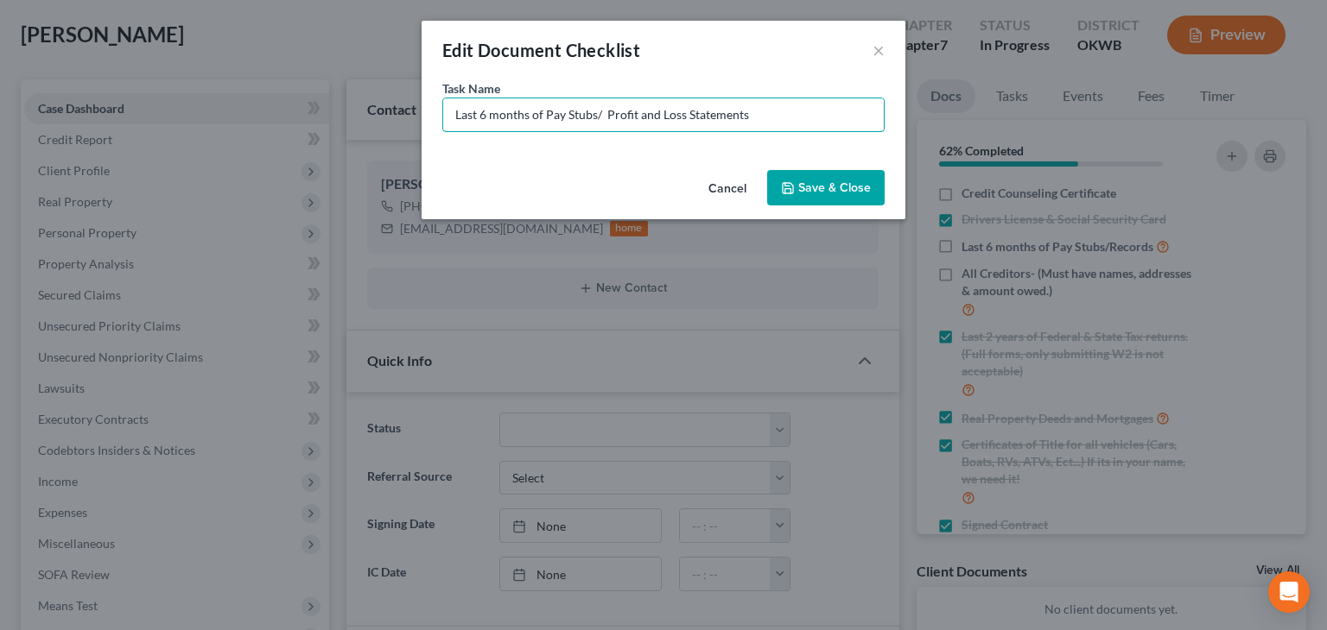
type input "Last 6 months of Pay Stubs/ Profit and Loss Statements"
click at [776, 191] on button "Save & Close" at bounding box center [825, 188] width 117 height 36
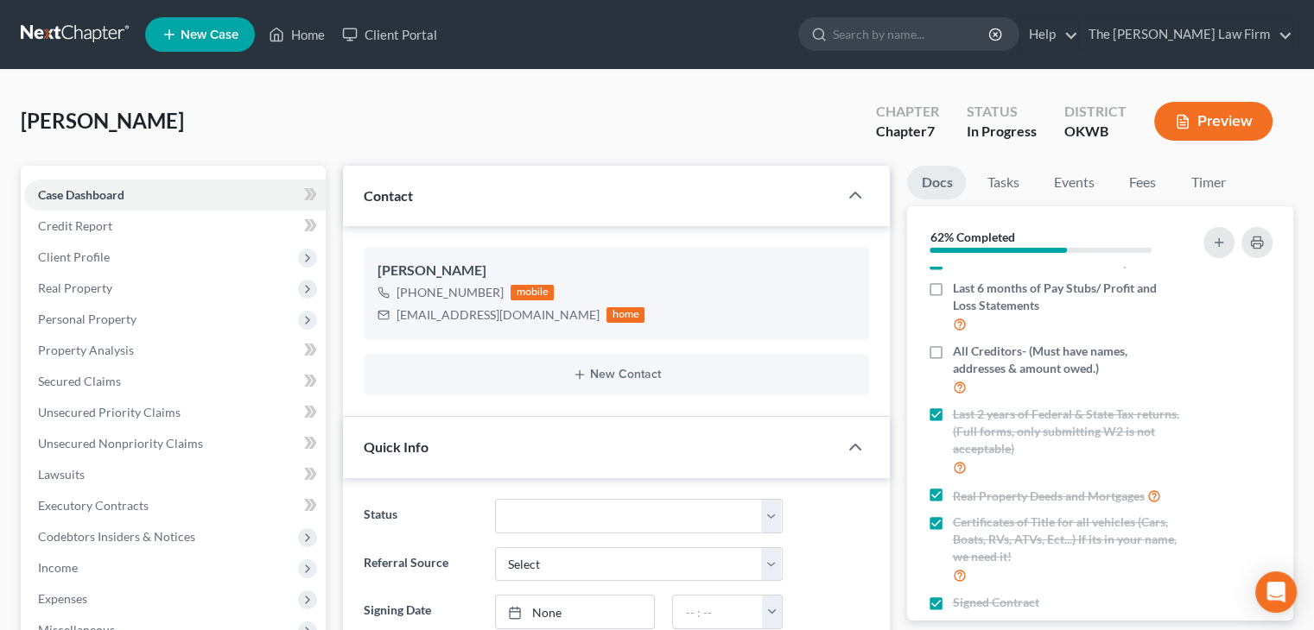
scroll to position [66, 0]
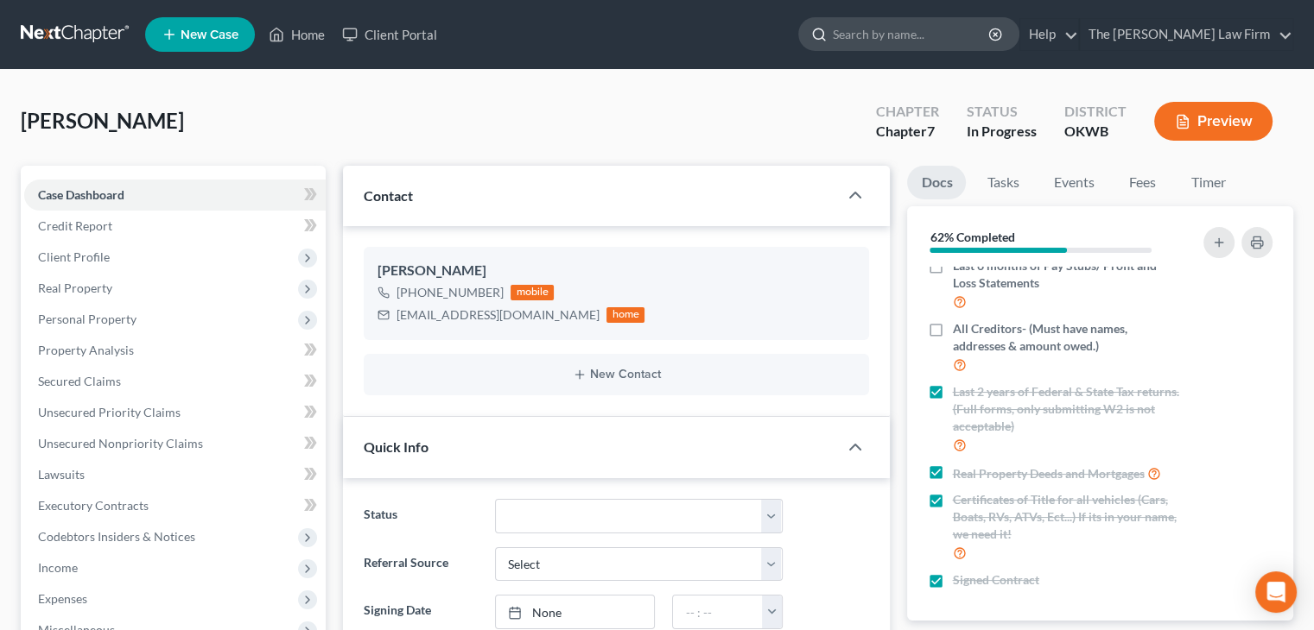
click at [928, 26] on input "search" at bounding box center [912, 34] width 158 height 32
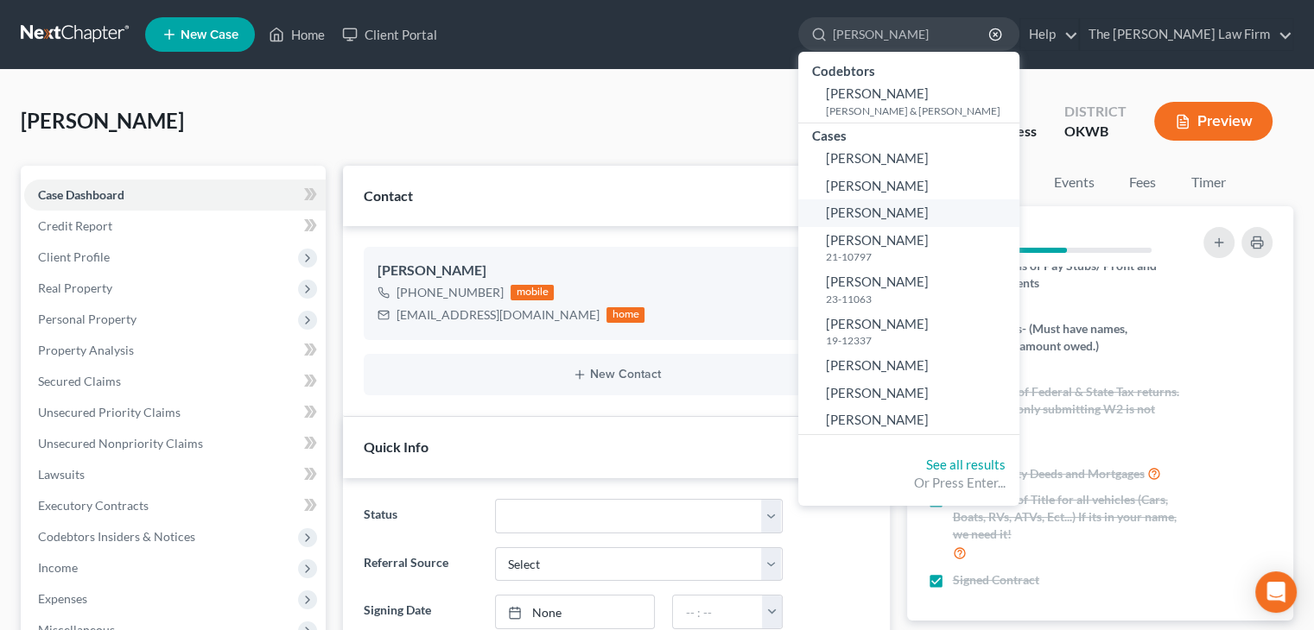
type input "[PERSON_NAME]"
click at [928, 205] on span "[PERSON_NAME]" at bounding box center [877, 213] width 103 height 16
select select "6"
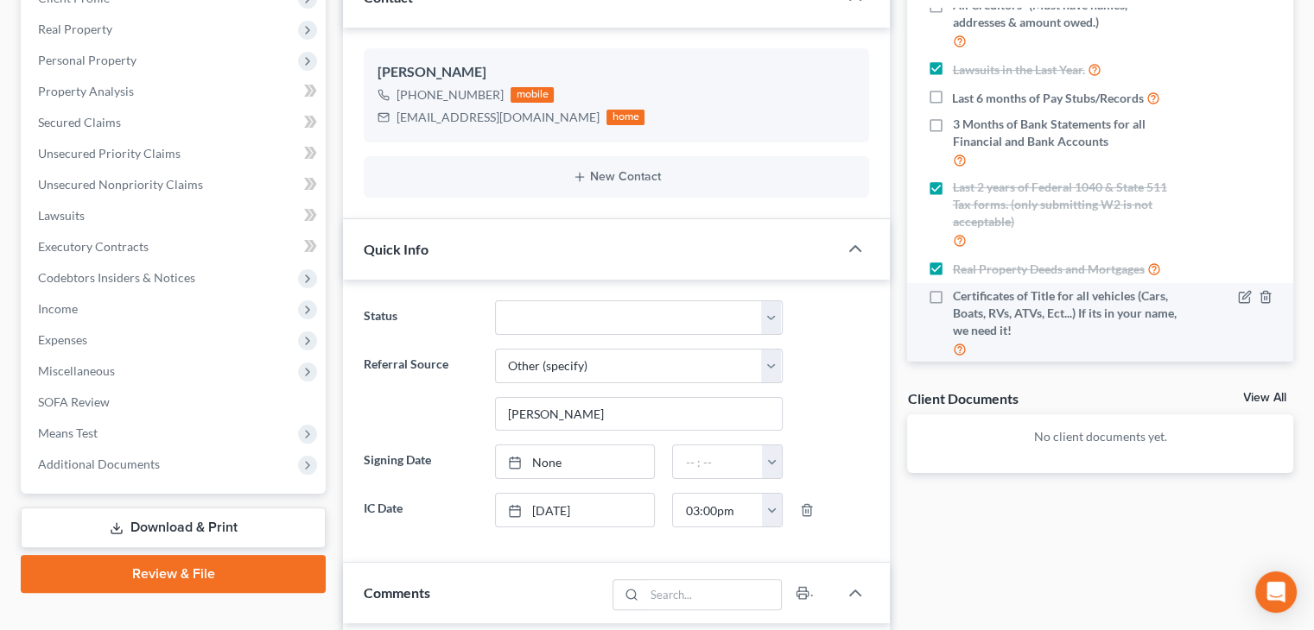
scroll to position [143, 0]
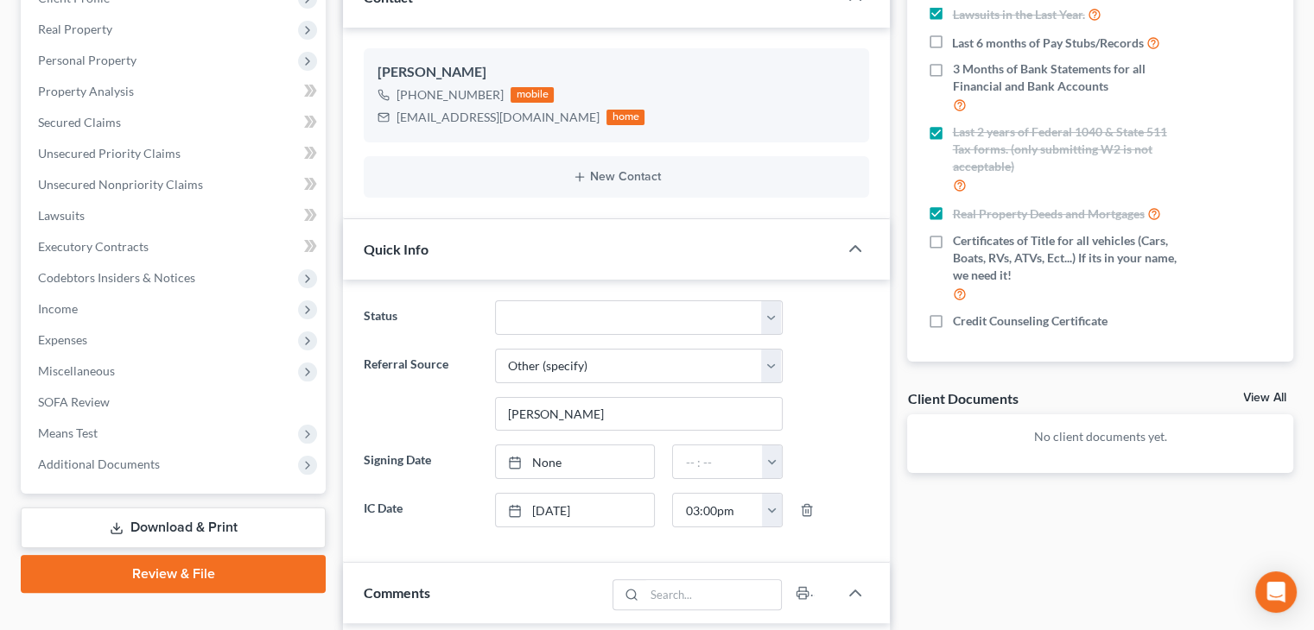
click at [876, 493] on div at bounding box center [834, 510] width 87 height 35
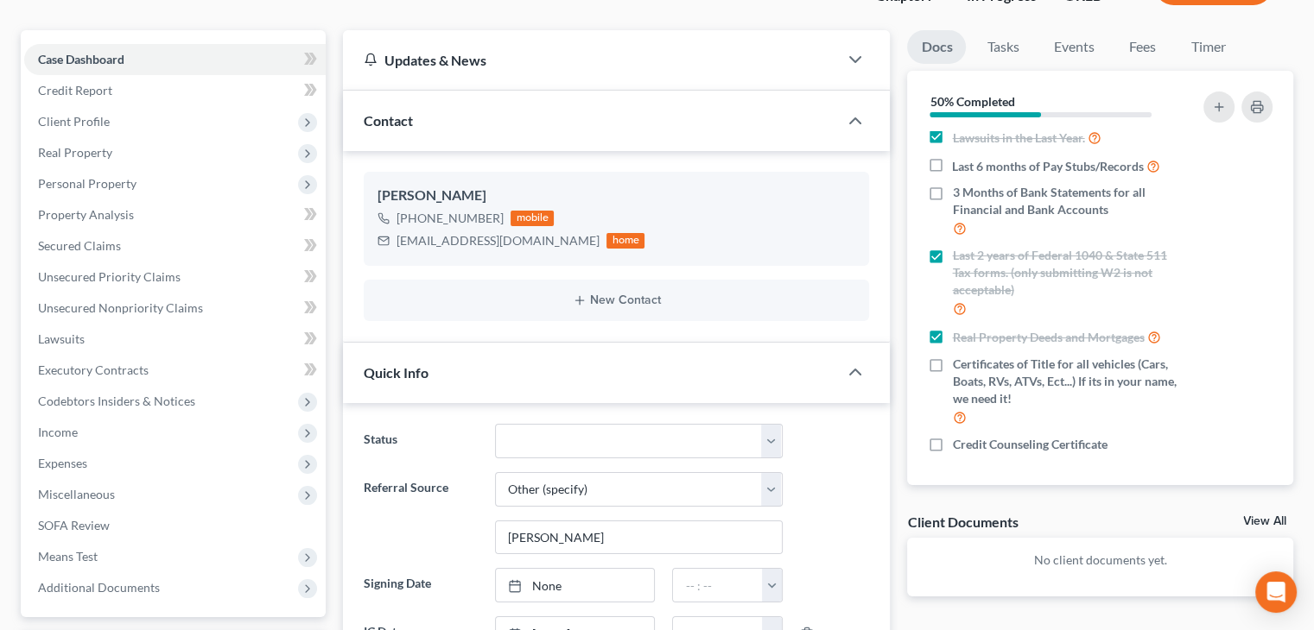
scroll to position [0, 0]
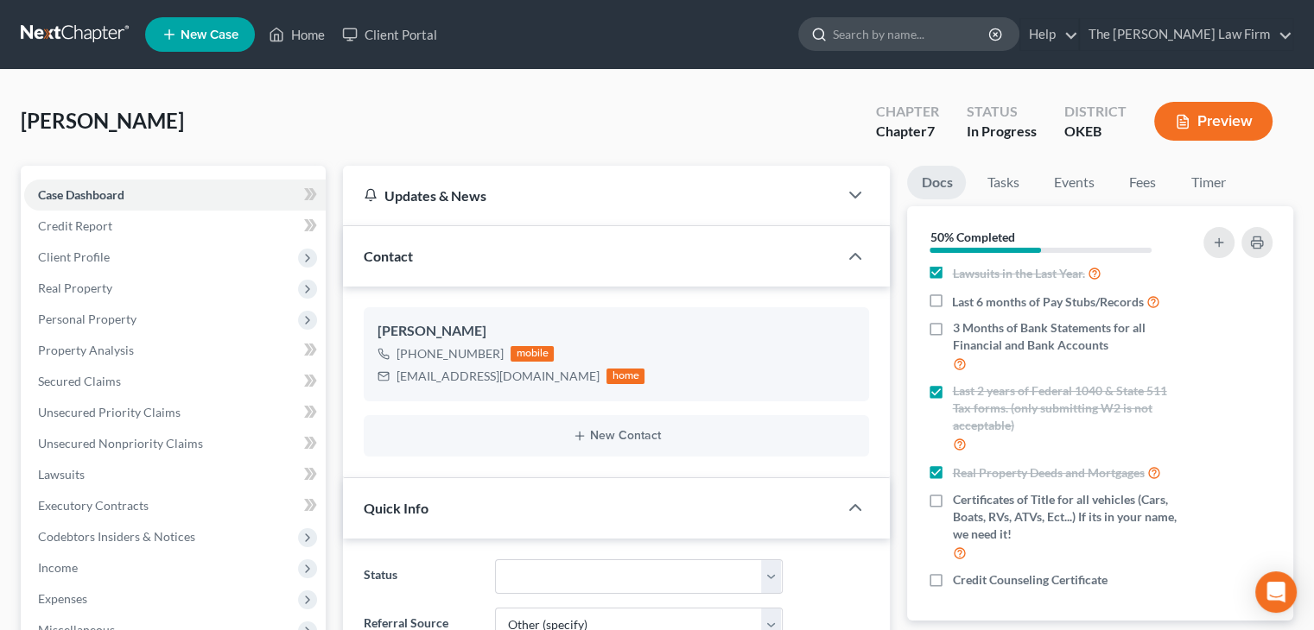
click at [929, 41] on input "search" at bounding box center [912, 34] width 158 height 32
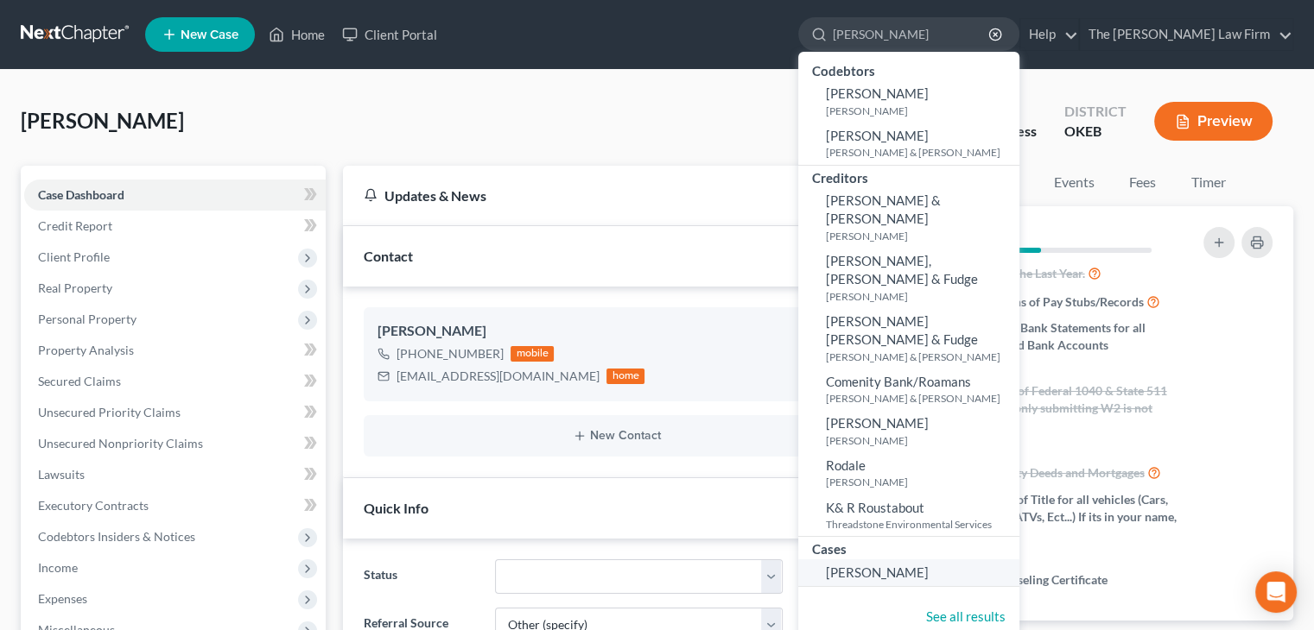
type input "[PERSON_NAME]"
click at [928, 565] on span "[PERSON_NAME]" at bounding box center [877, 573] width 103 height 16
select select "1"
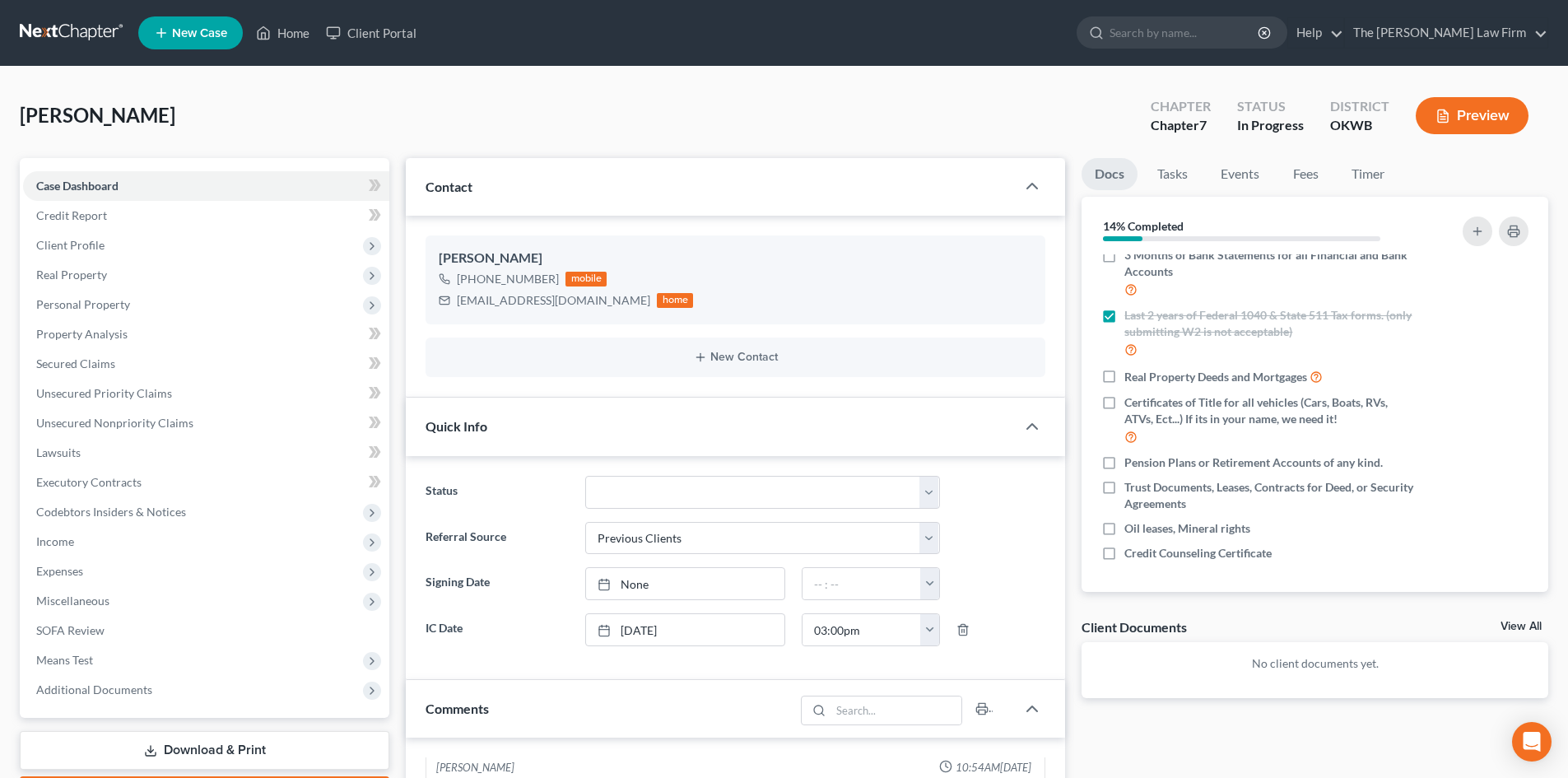
scroll to position [204, 0]
